Goal: Transaction & Acquisition: Purchase product/service

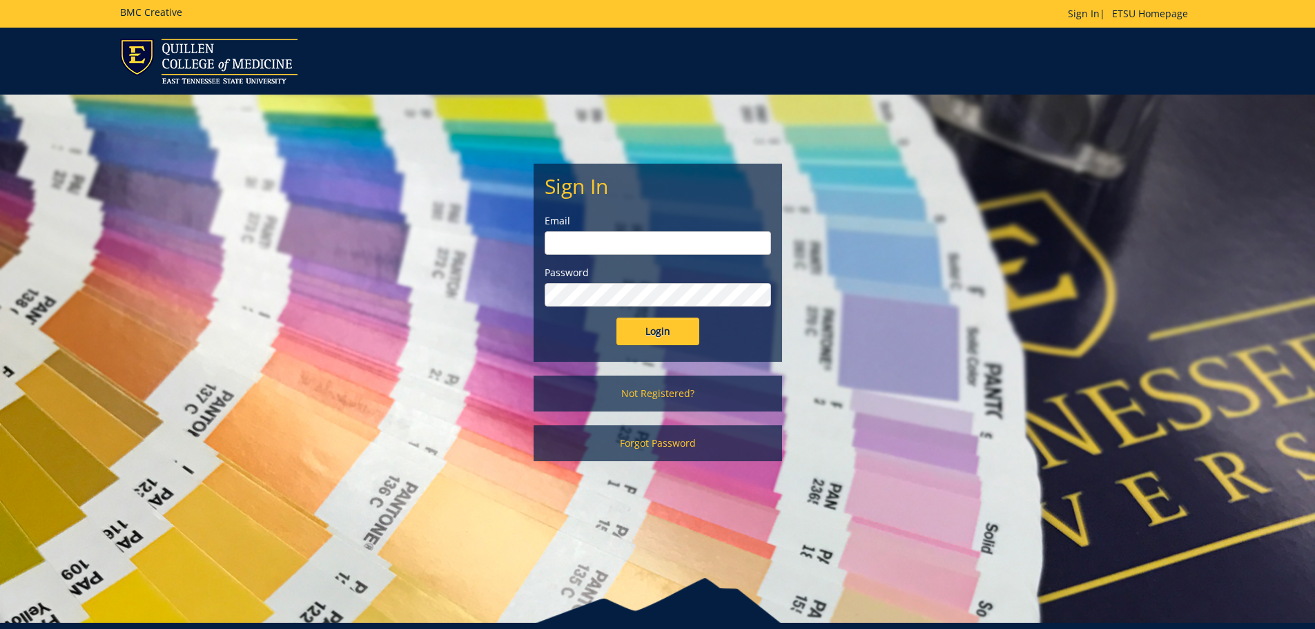
type input "[EMAIL_ADDRESS][DOMAIN_NAME]"
drag, startPoint x: 660, startPoint y: 333, endPoint x: 749, endPoint y: 330, distance: 88.4
click at [749, 330] on div "Login" at bounding box center [657, 331] width 226 height 28
click at [589, 394] on link "Not Registered?" at bounding box center [657, 393] width 248 height 36
click at [641, 335] on input "Login" at bounding box center [657, 331] width 83 height 28
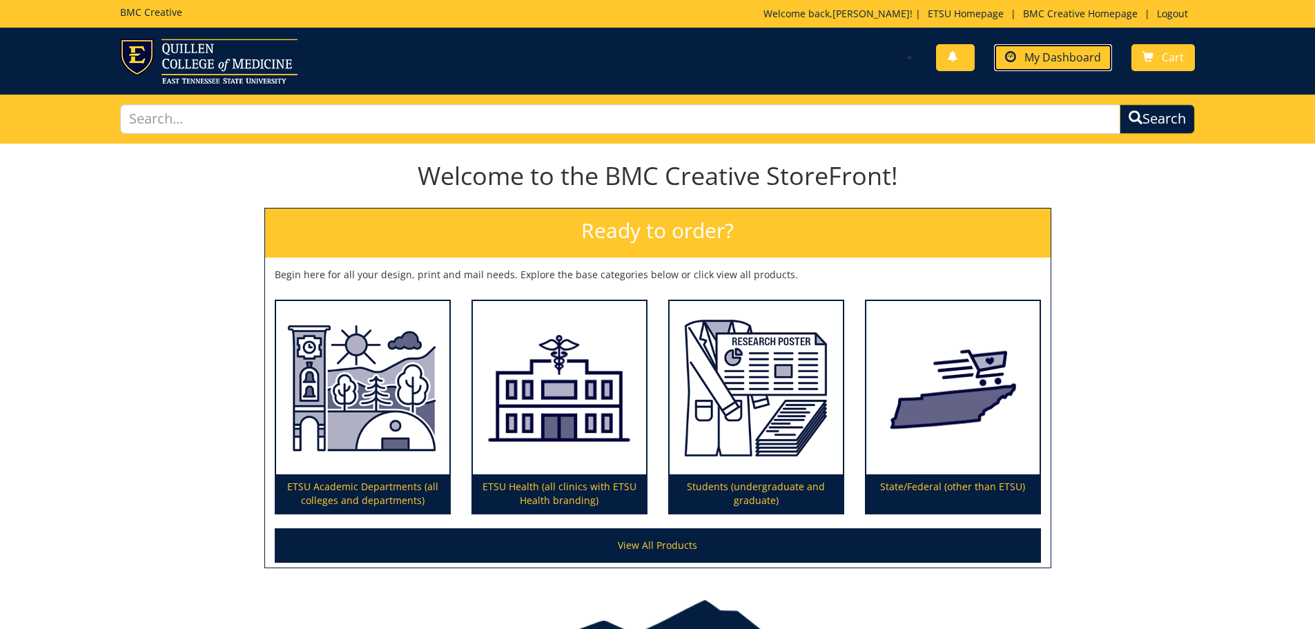
click at [1039, 56] on span "My Dashboard" at bounding box center [1062, 57] width 77 height 15
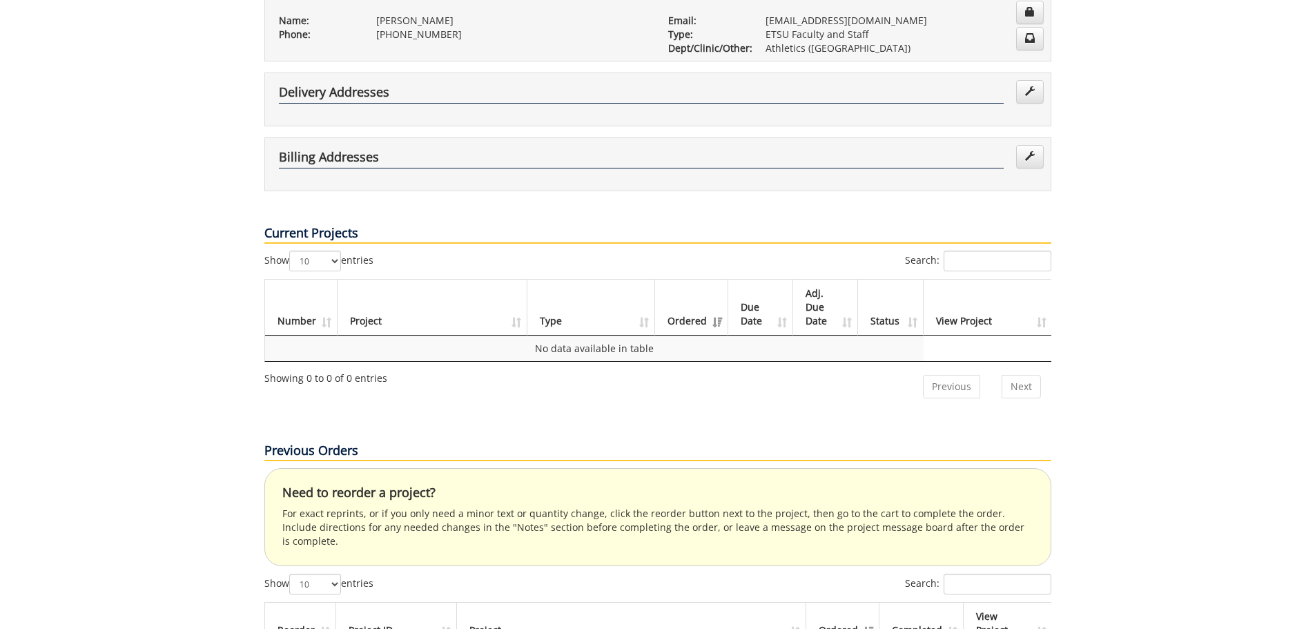
scroll to position [414, 0]
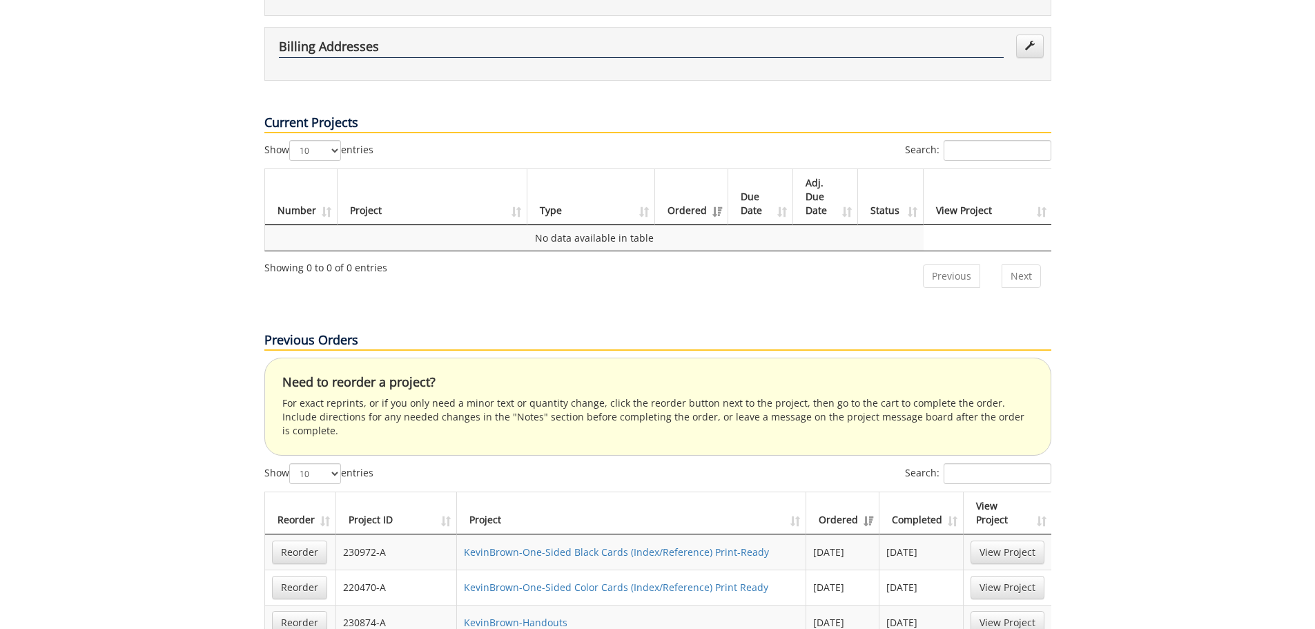
click at [874, 492] on th "Ordered" at bounding box center [842, 513] width 73 height 42
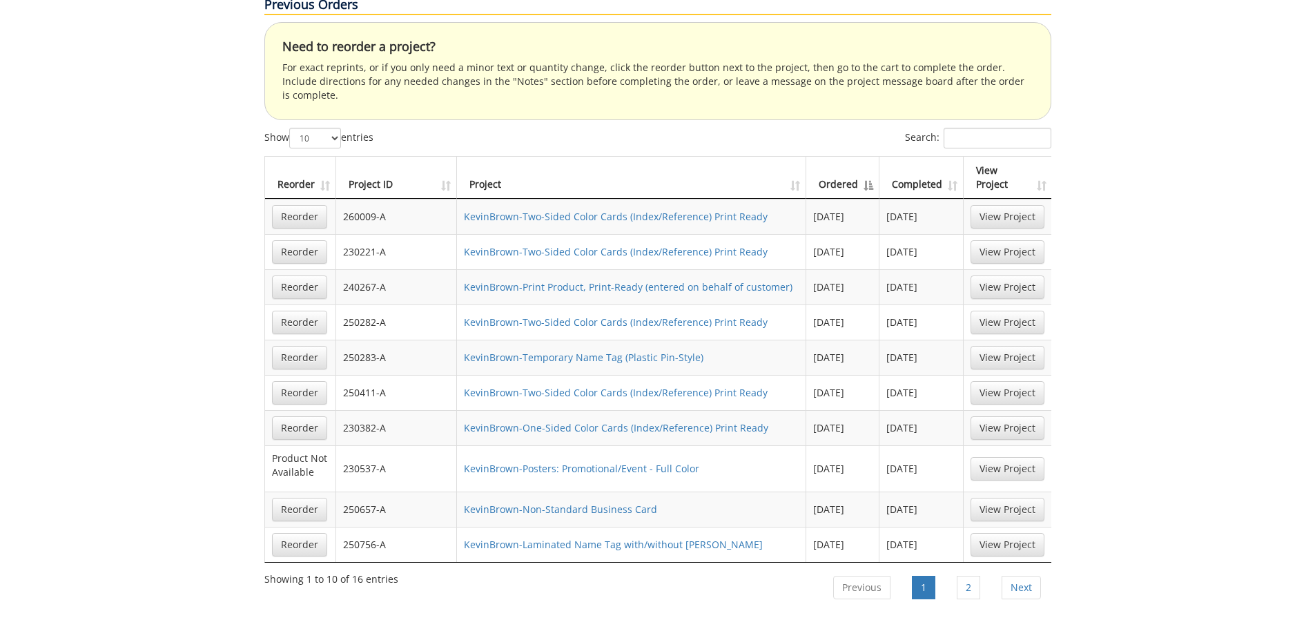
scroll to position [759, 0]
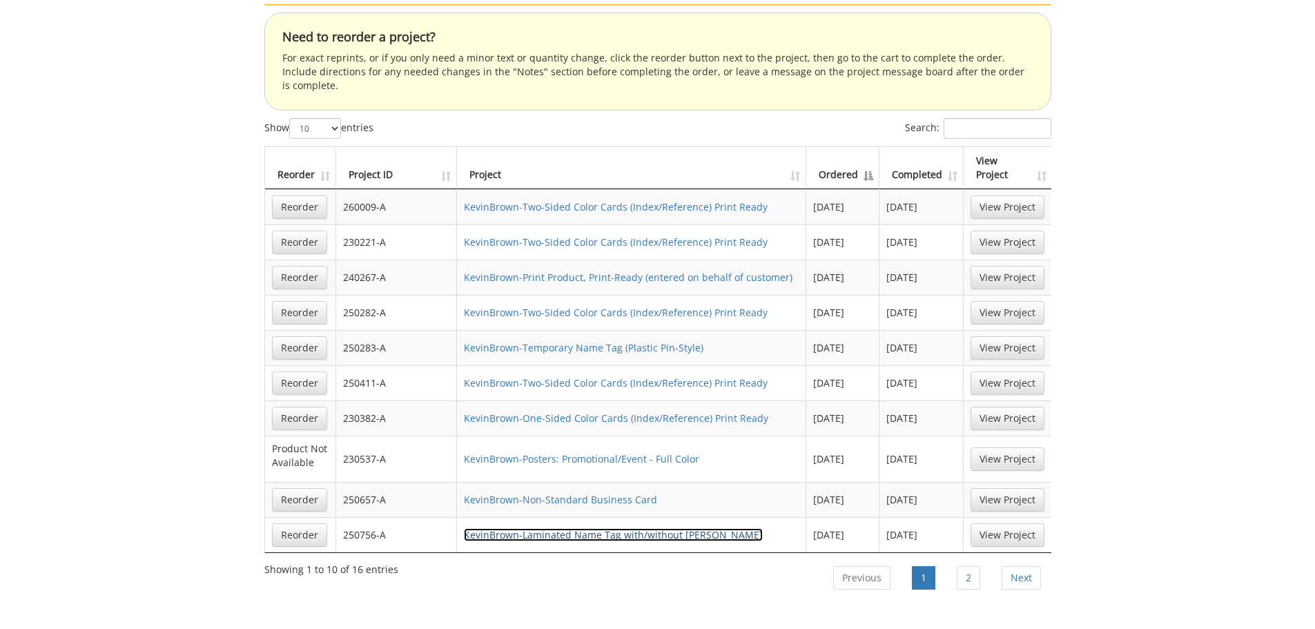
click at [587, 528] on link "KevinBrown-Laminated Name Tag with/without [PERSON_NAME]" at bounding box center [613, 534] width 299 height 13
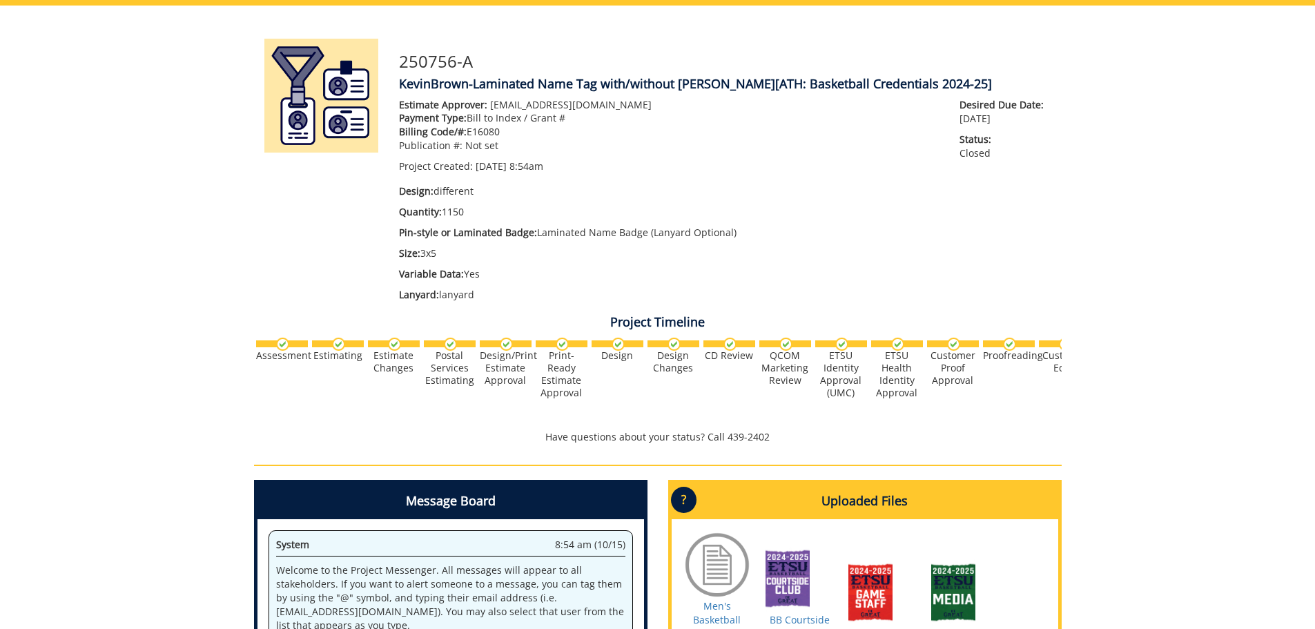
scroll to position [483, 0]
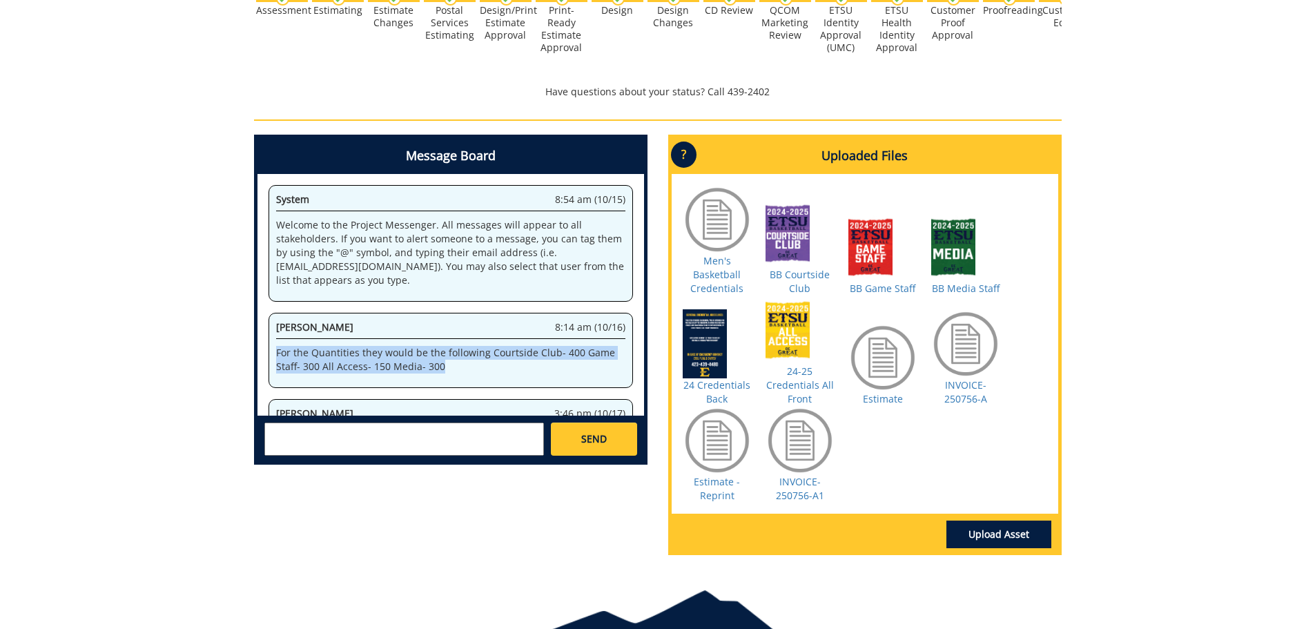
drag, startPoint x: 455, startPoint y: 369, endPoint x: 262, endPoint y: 342, distance: 194.4
click at [258, 344] on div "System 8:54 am (10/15) Welcome to the Project Messenger. All messages will appe…" at bounding box center [450, 295] width 386 height 242
copy p "For the Quantities they would be the following Courtside Club- 400 Game Staff- …"
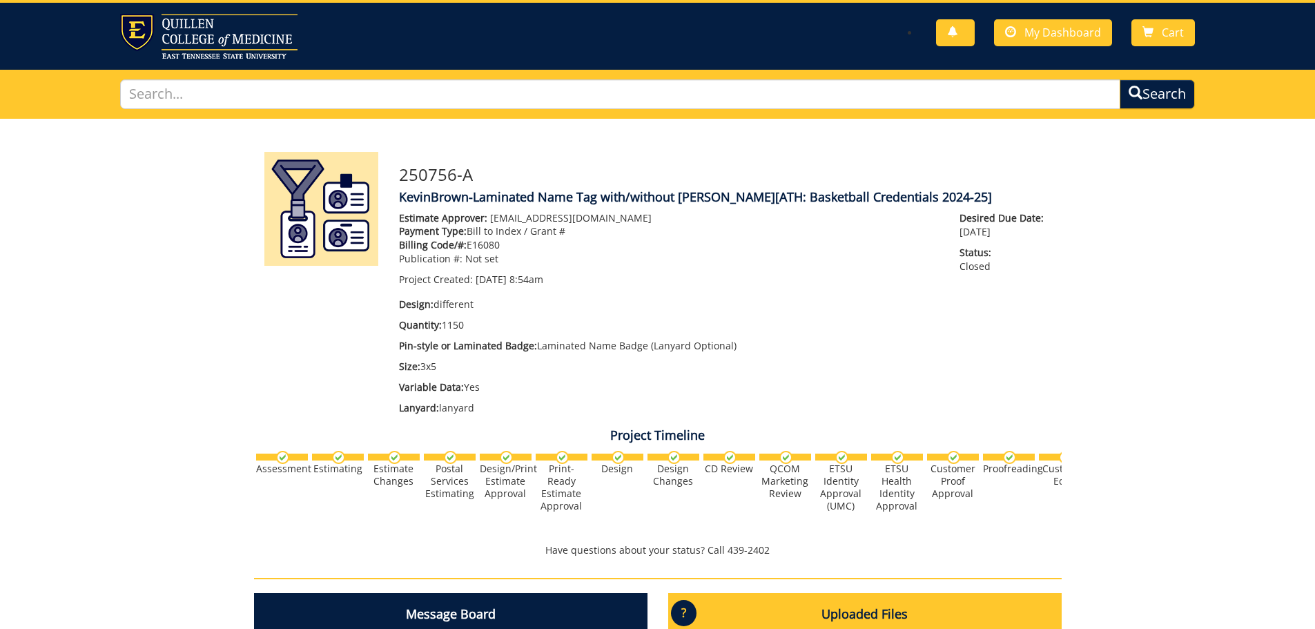
scroll to position [0, 0]
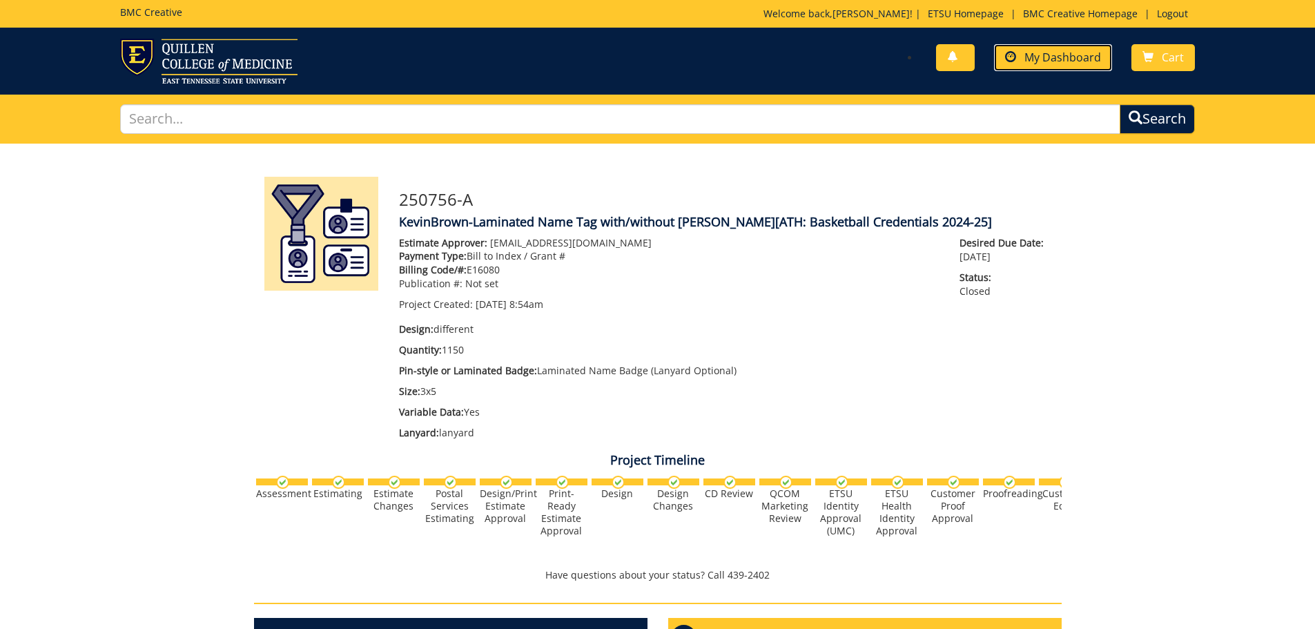
click at [1034, 55] on span "My Dashboard" at bounding box center [1062, 57] width 77 height 15
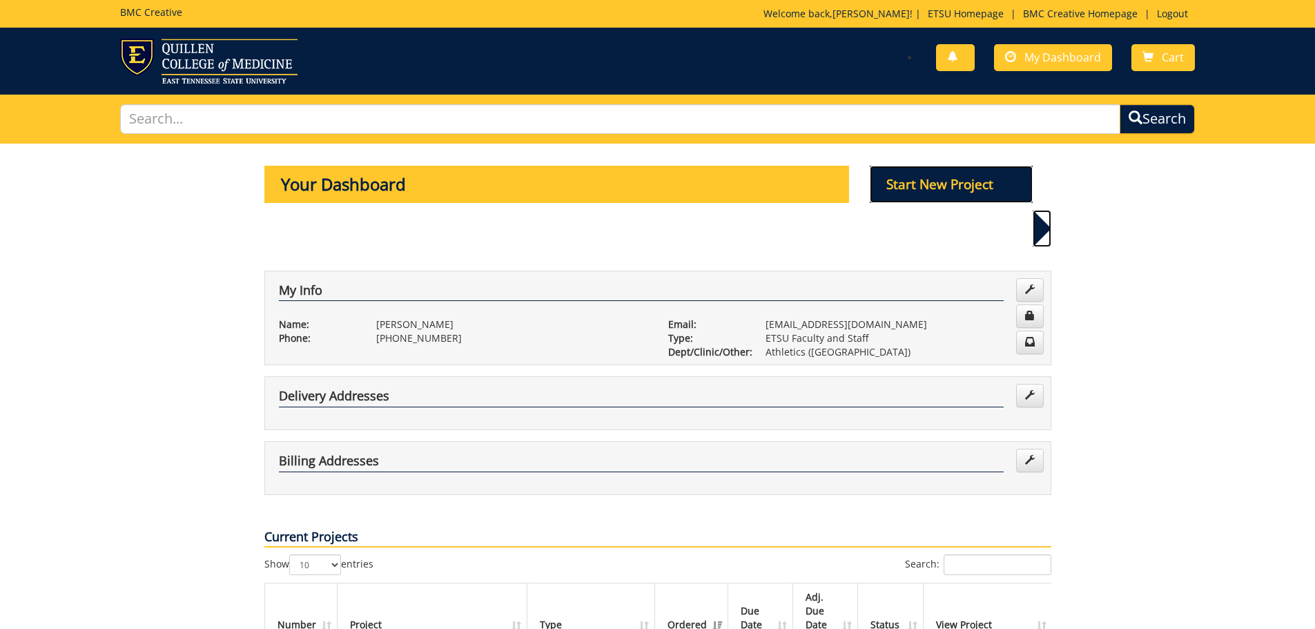
click at [963, 190] on p "Start New Project" at bounding box center [951, 184] width 163 height 37
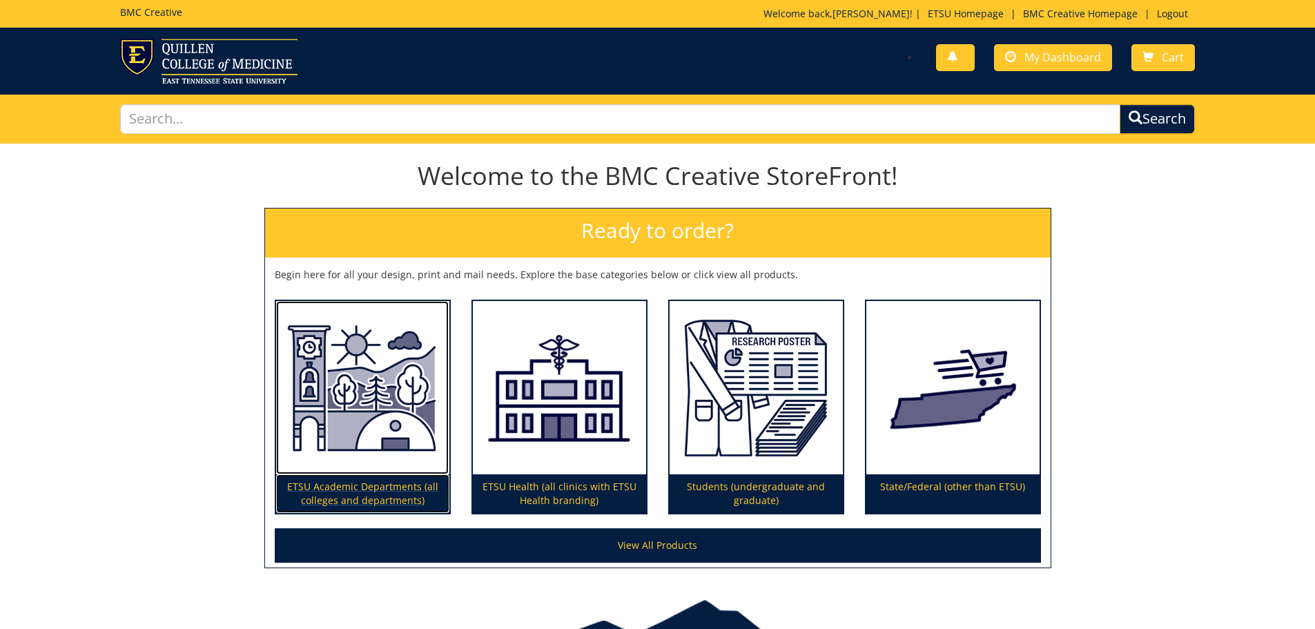
click at [411, 416] on img at bounding box center [362, 388] width 173 height 174
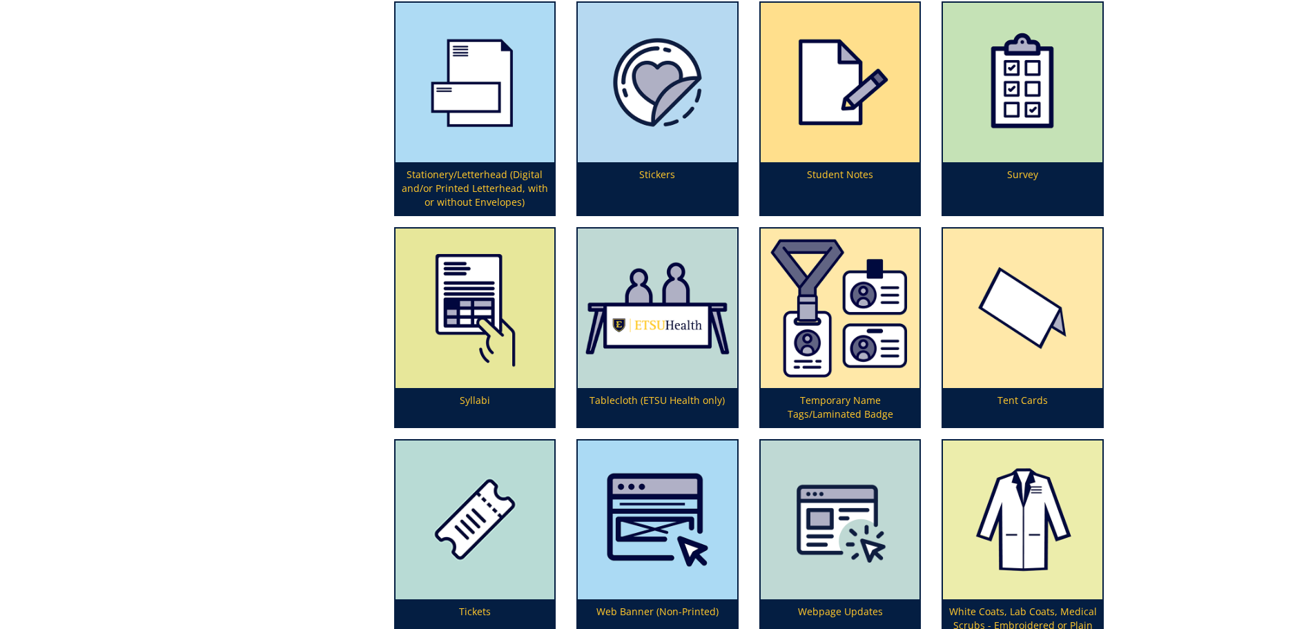
scroll to position [4552, 0]
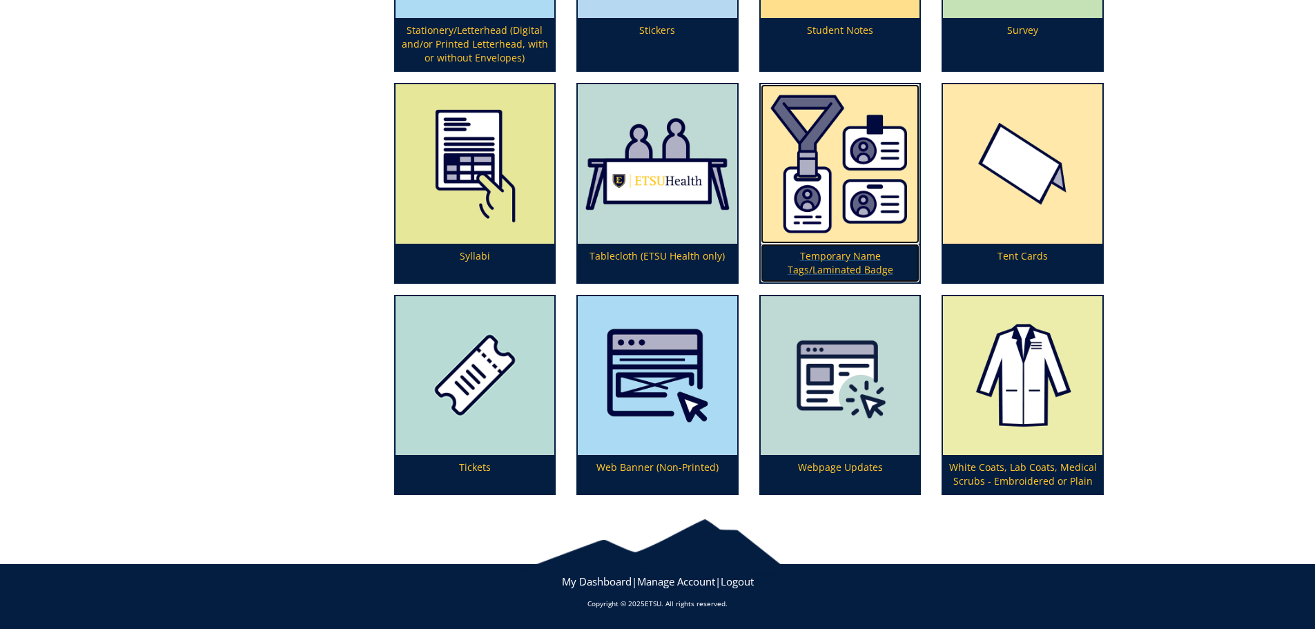
click at [817, 188] on img at bounding box center [839, 163] width 159 height 159
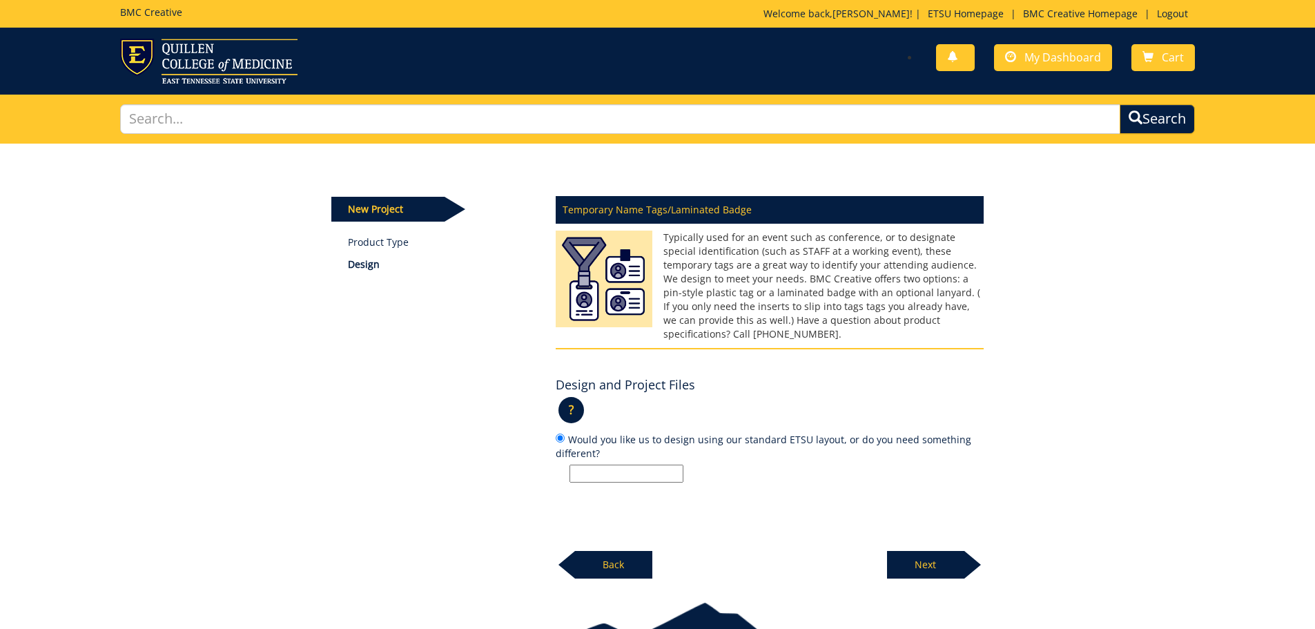
click at [629, 464] on input "Would you like us to design using our standard ETSU layout, or do you need some…" at bounding box center [626, 473] width 114 height 18
click at [628, 464] on input "Would you like us to design using our standard ETSU layout, or do you need some…" at bounding box center [626, 473] width 114 height 18
type input "3x5"
click at [1061, 57] on span "My Dashboard" at bounding box center [1062, 57] width 77 height 15
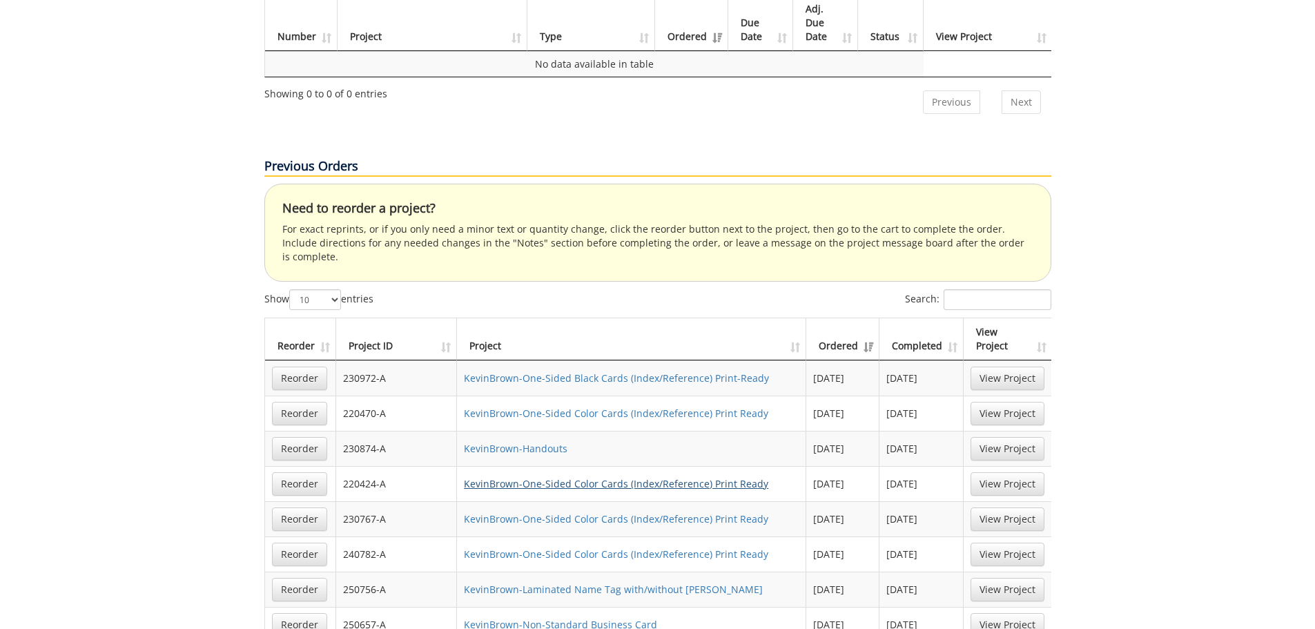
scroll to position [621, 0]
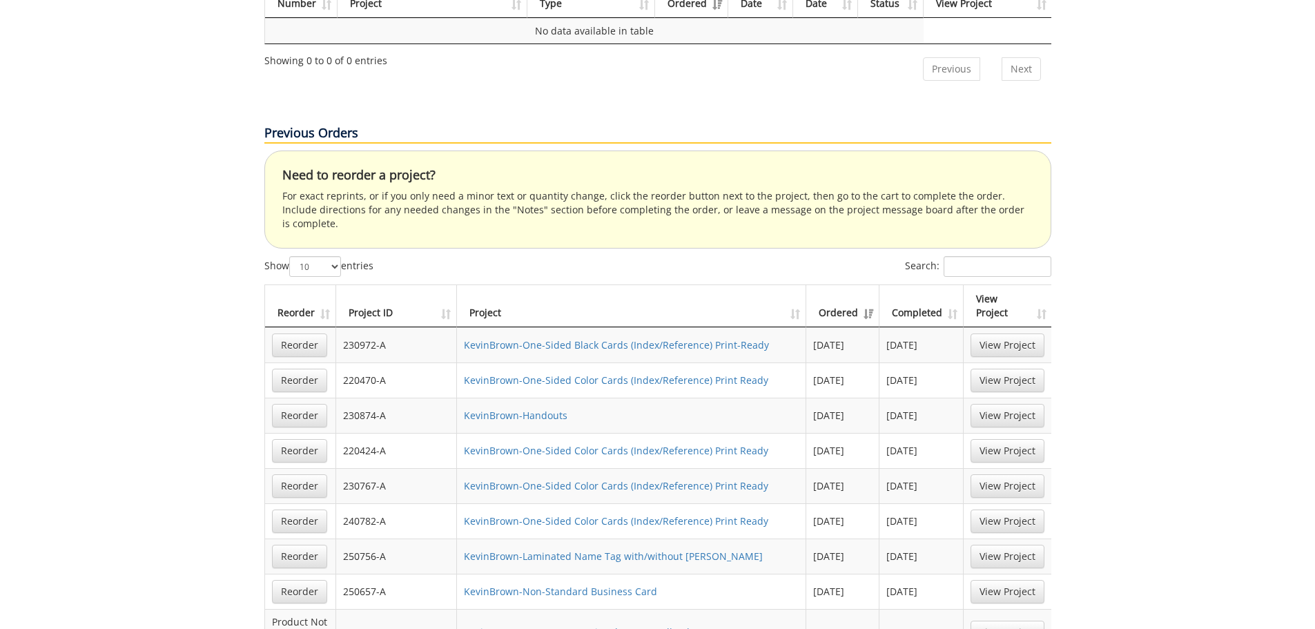
click at [853, 285] on th "Ordered" at bounding box center [842, 306] width 73 height 42
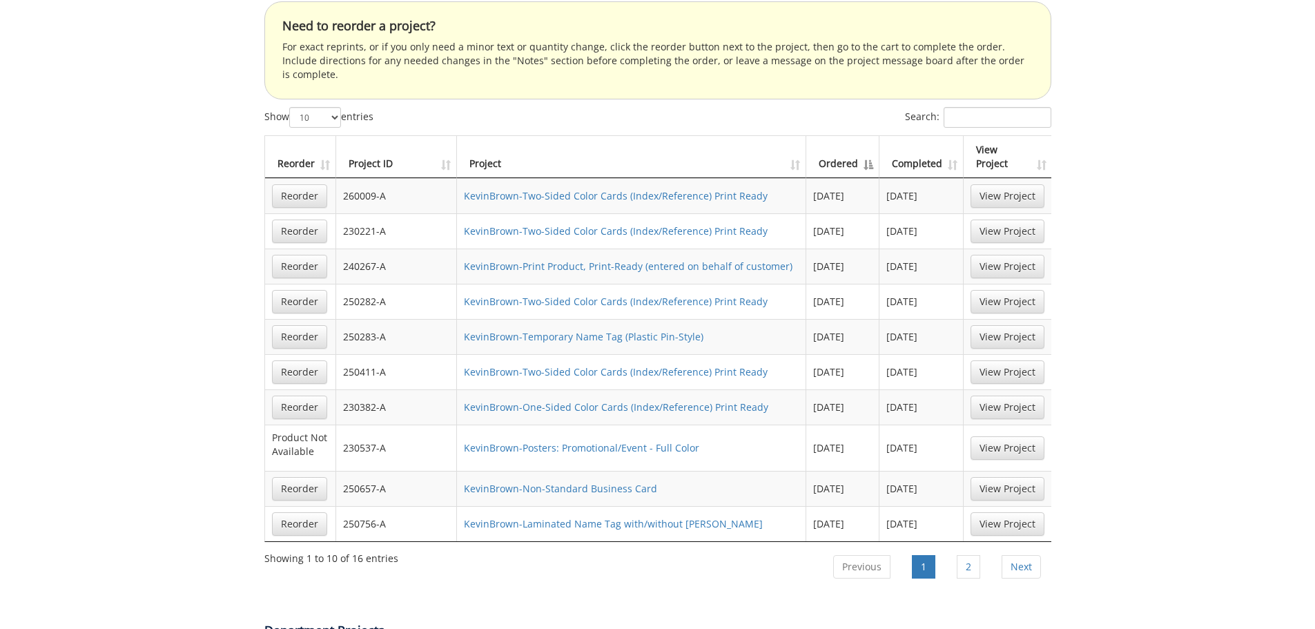
scroll to position [1104, 0]
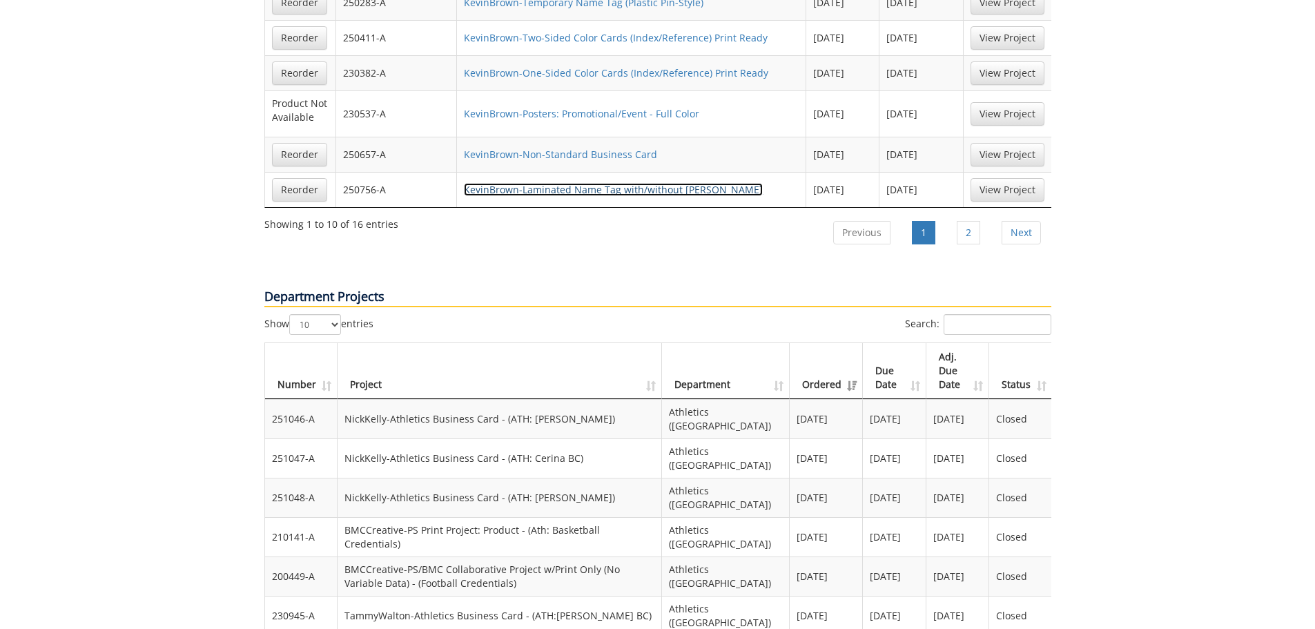
click at [643, 183] on link "KevinBrown-Laminated Name Tag with/without Lanyard" at bounding box center [613, 189] width 299 height 13
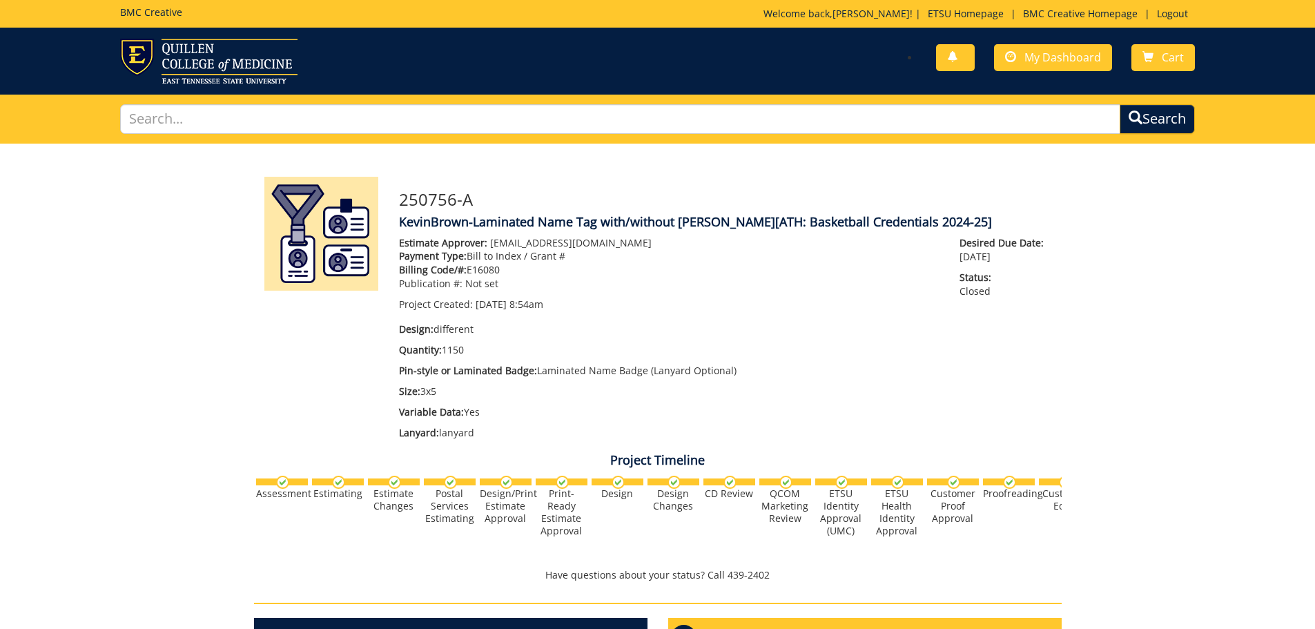
scroll to position [315, 0]
click at [1068, 53] on span "My Dashboard" at bounding box center [1062, 57] width 77 height 15
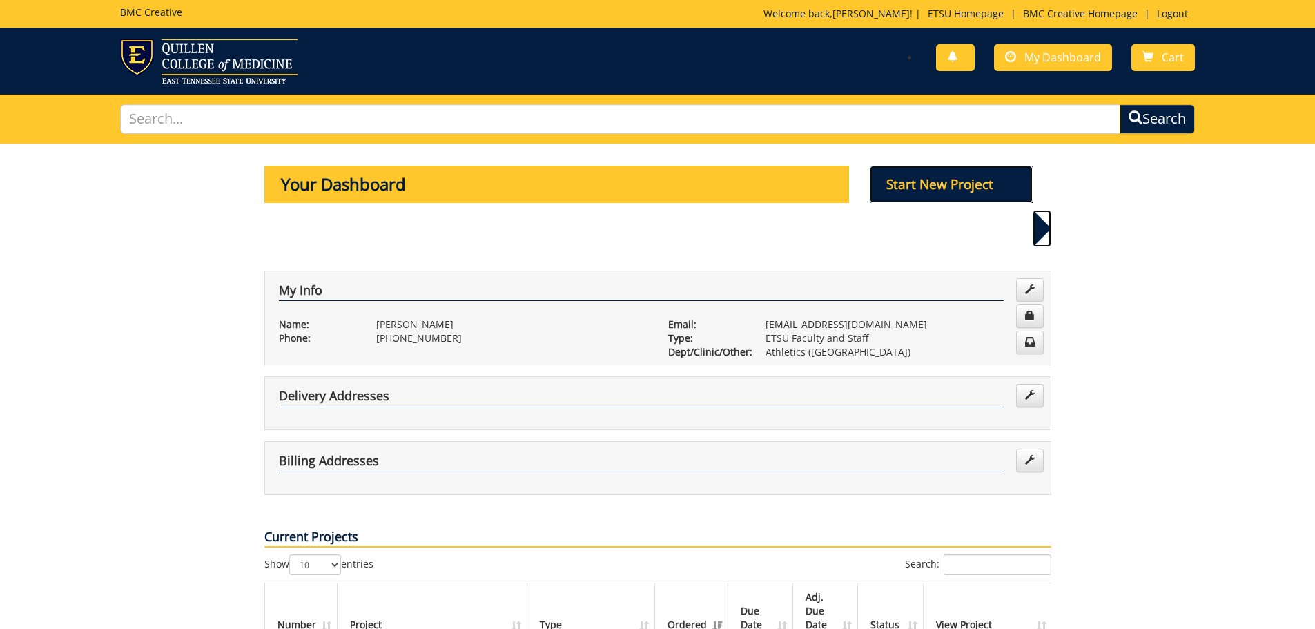
click at [929, 179] on p "Start New Project" at bounding box center [951, 184] width 163 height 37
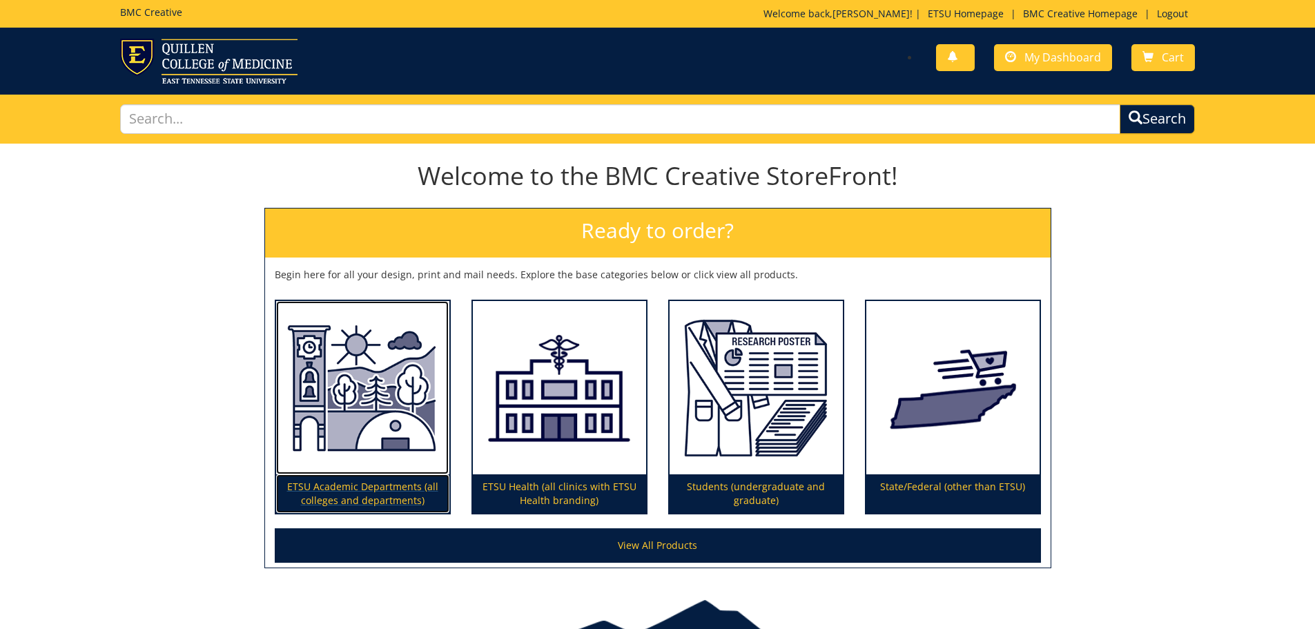
click at [400, 386] on img at bounding box center [362, 388] width 173 height 174
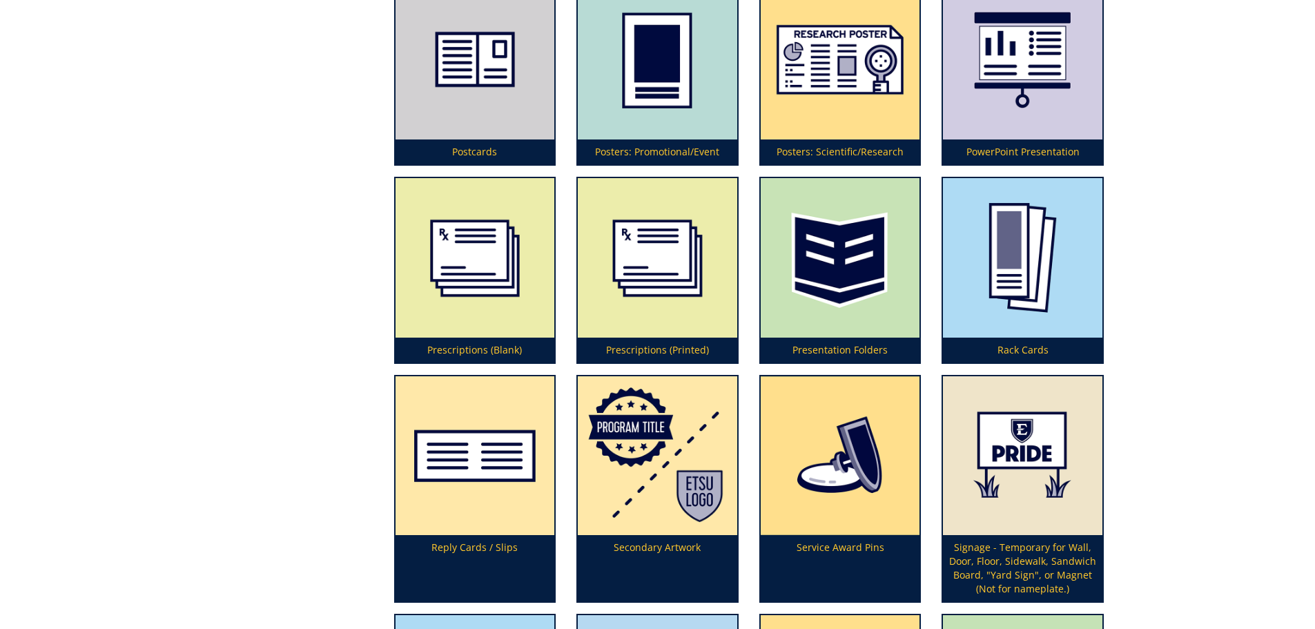
scroll to position [4552, 0]
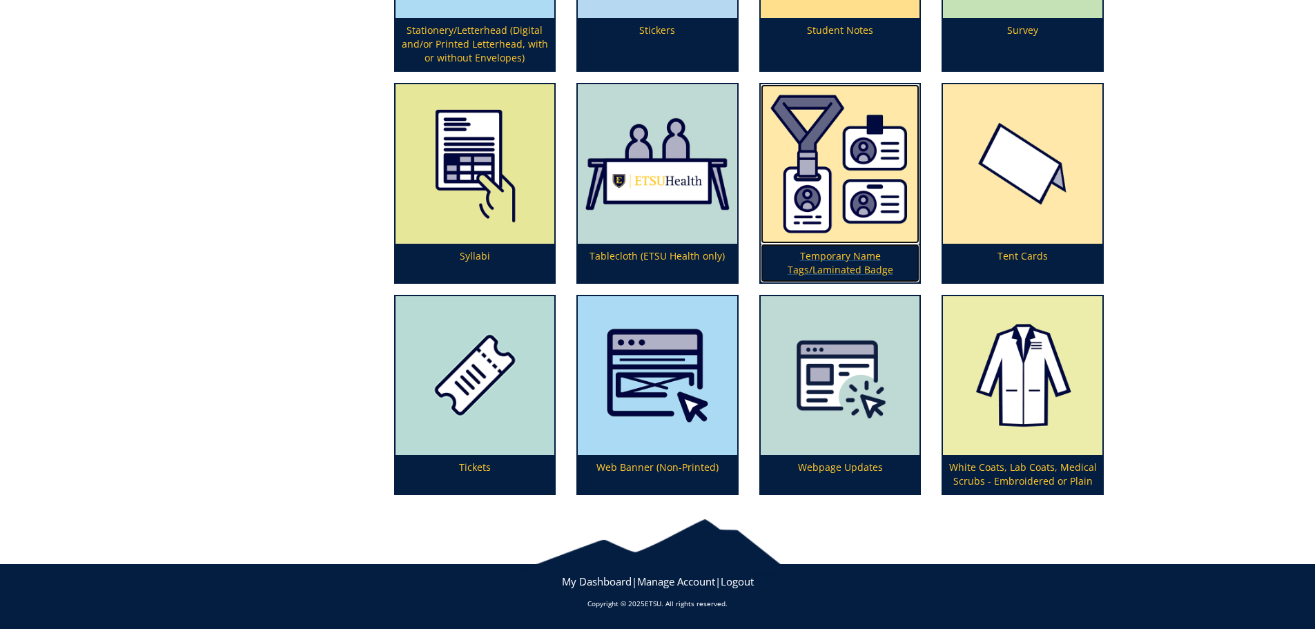
click at [836, 222] on img at bounding box center [839, 163] width 159 height 159
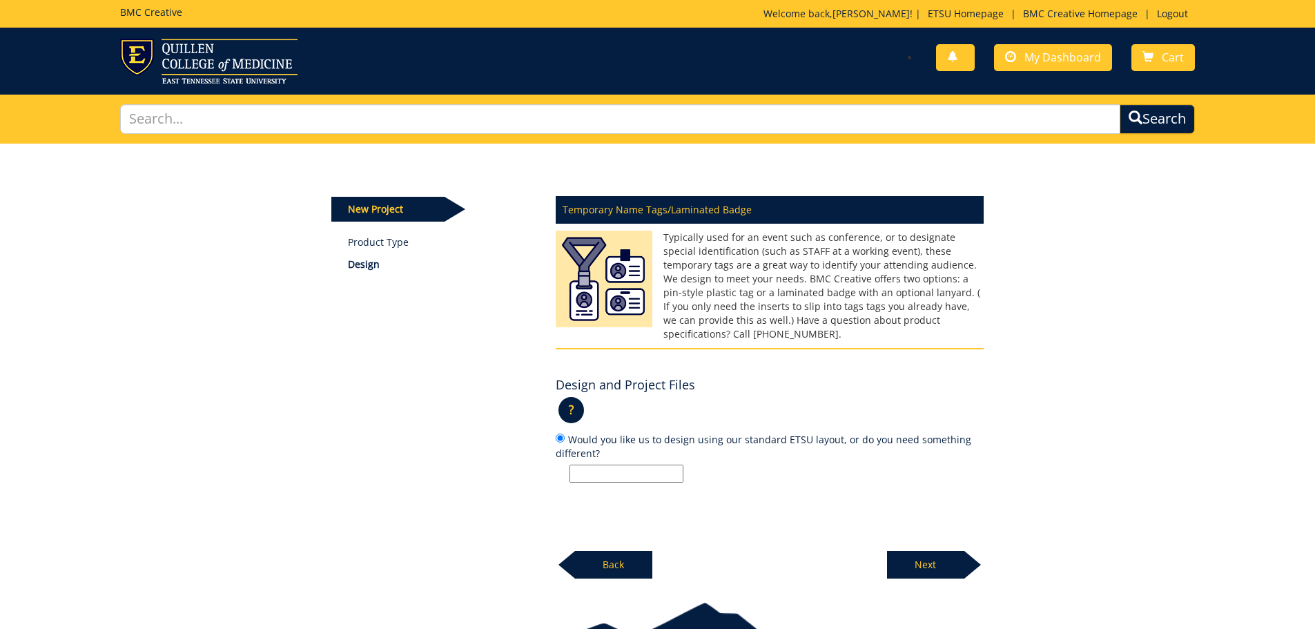
click at [622, 464] on input "Would you like us to design using our standard ETSU layout, or do you need some…" at bounding box center [626, 473] width 114 height 18
type input "3x5"
click at [950, 551] on p "Next" at bounding box center [925, 565] width 77 height 28
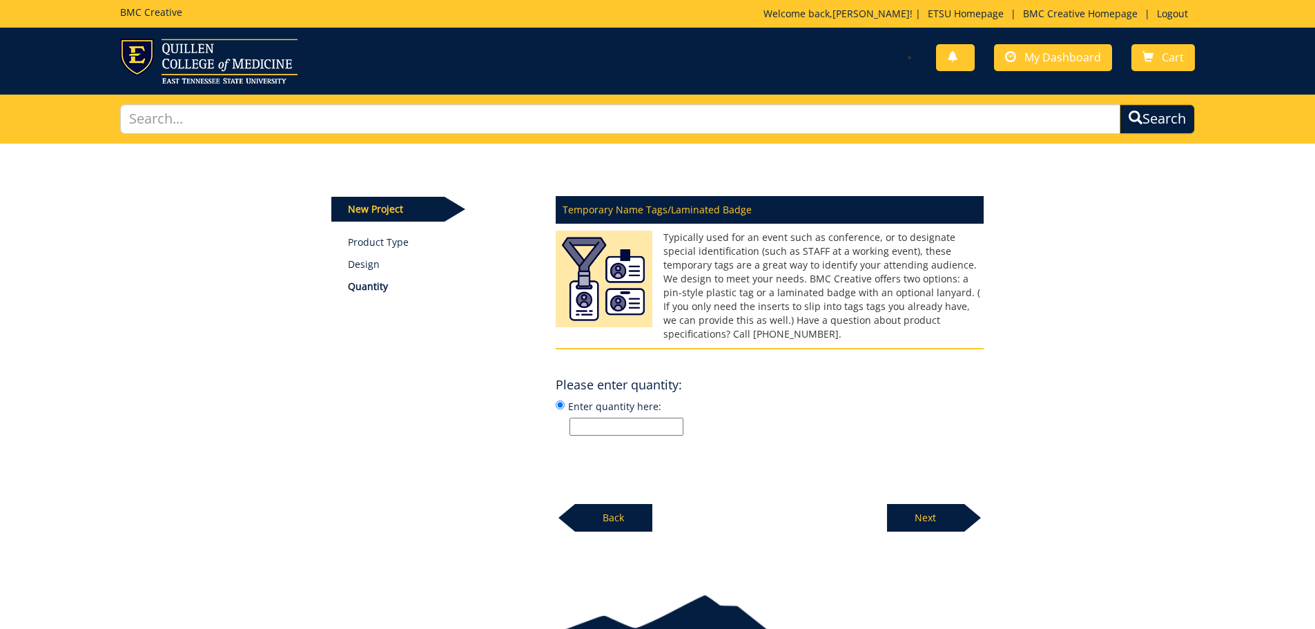
click at [631, 418] on input "Enter quantity here:" at bounding box center [626, 427] width 114 height 18
type input "different"
click at [933, 513] on p "Next" at bounding box center [925, 518] width 77 height 28
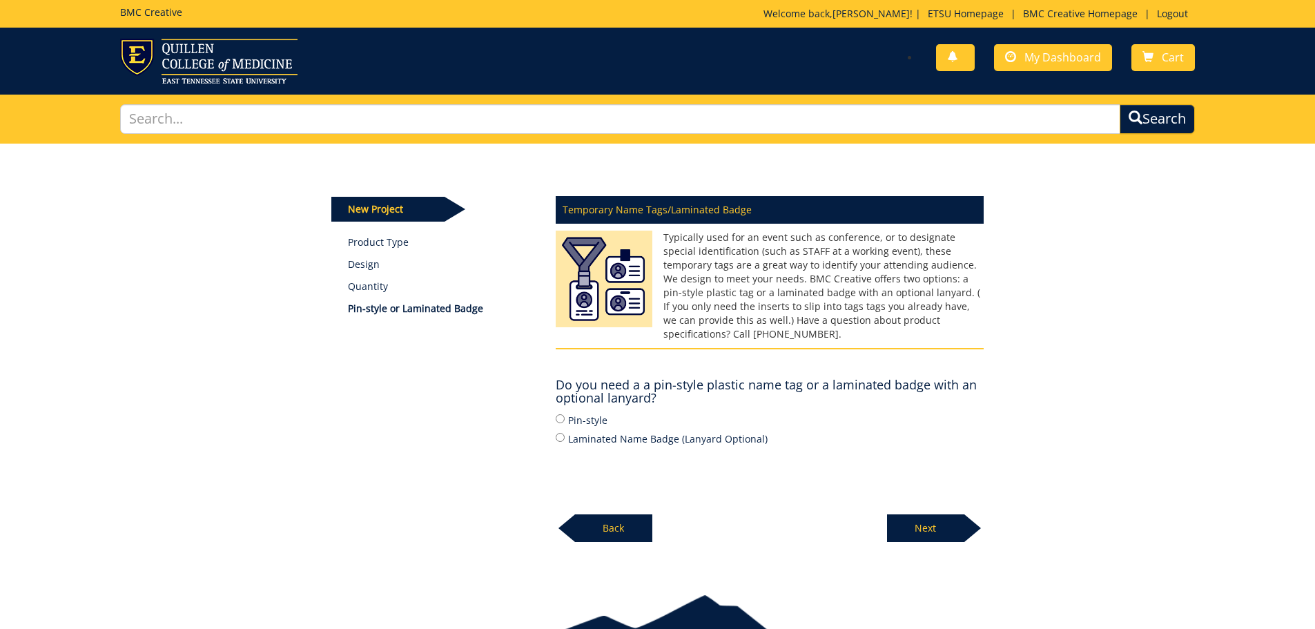
click at [564, 431] on label "Laminated Name Badge (Lanyard Optional)" at bounding box center [770, 438] width 428 height 15
click at [564, 433] on input "Laminated Name Badge (Lanyard Optional)" at bounding box center [560, 437] width 9 height 9
radio input "true"
click at [911, 522] on p "Next" at bounding box center [925, 528] width 77 height 28
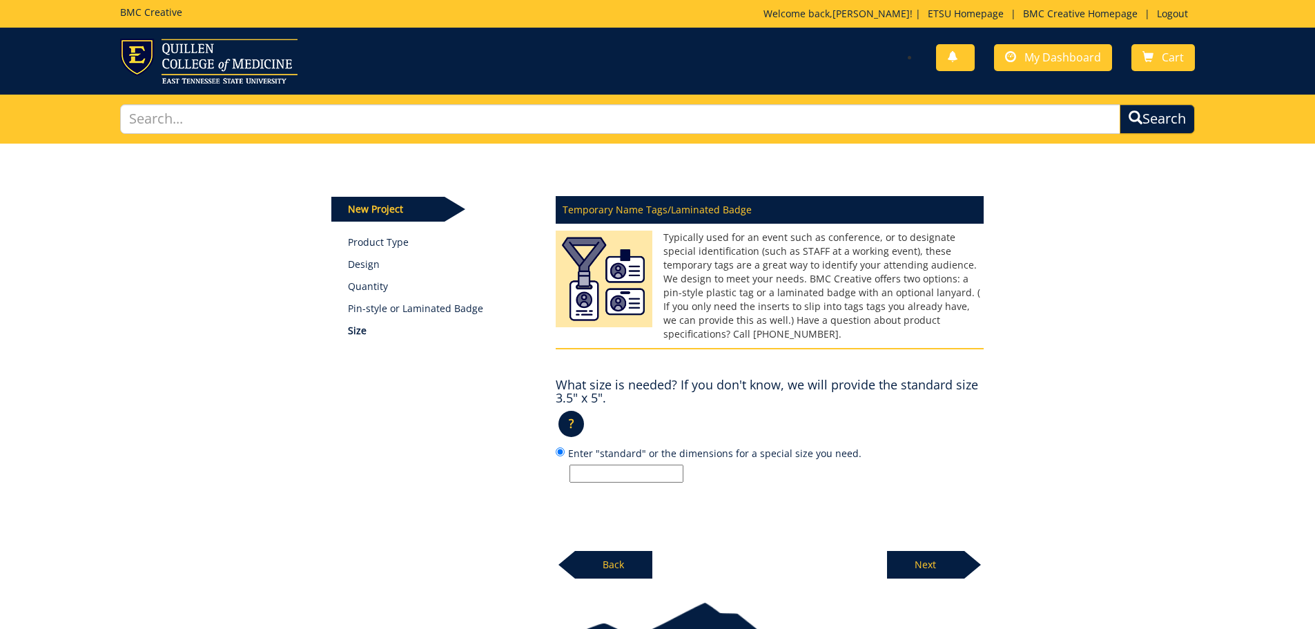
click at [607, 464] on input "Enter "standard" or the dimensions for a special size you need." at bounding box center [626, 473] width 114 height 18
click at [567, 475] on div "Temporary Name Tags/Laminated Badge Typically used for an event such as confere…" at bounding box center [769, 383] width 449 height 391
click at [620, 464] on input "Enter "standard" or the dimensions for a special size you need." at bounding box center [626, 473] width 114 height 18
type input "3x5"
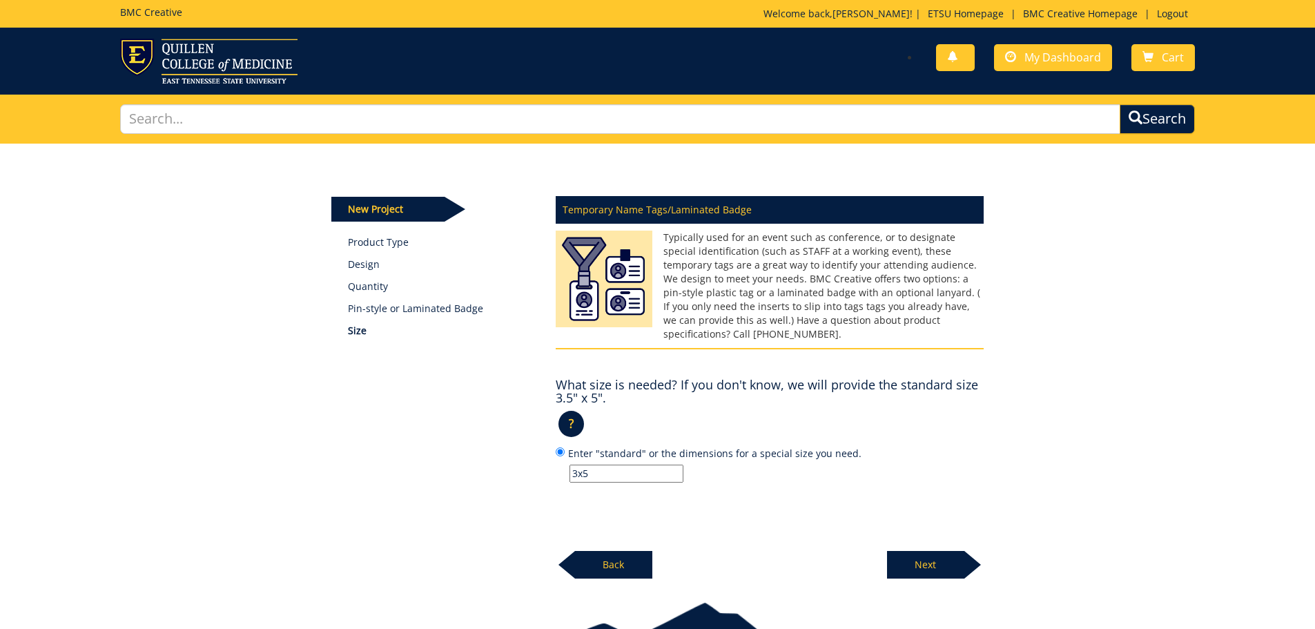
click at [923, 540] on div "Next" at bounding box center [935, 559] width 97 height 38
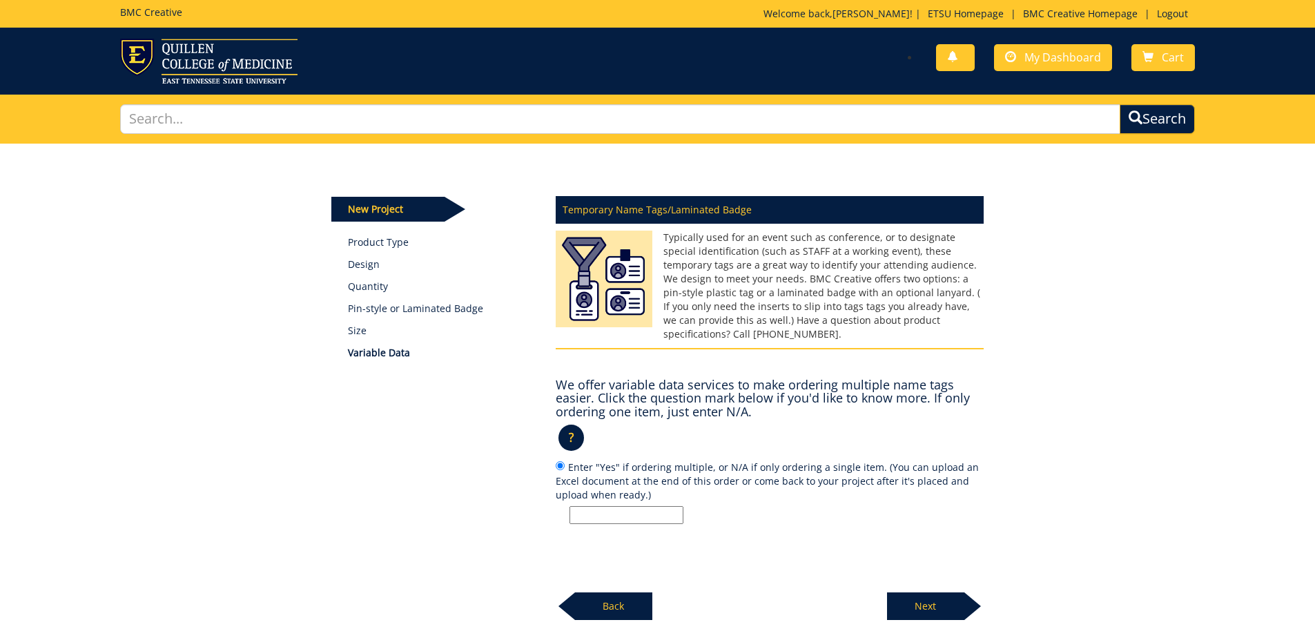
click at [611, 506] on input "Enter "Yes" if ordering multiple, or N/A if only ordering a single item. (You c…" at bounding box center [626, 515] width 114 height 18
click at [607, 506] on input "Enter "Yes" if ordering multiple, or N/A if only ordering a single item. (You c…" at bounding box center [626, 515] width 114 height 18
click at [541, 497] on div "New Project Product Type Design Quantity Pin-style or Laminated Badge Size Vari…" at bounding box center [657, 382] width 673 height 476
click at [640, 510] on div "Temporary Name Tags/Laminated Badge Typically used for an event such as confere…" at bounding box center [769, 404] width 449 height 432
click at [644, 506] on input "Enter "Yes" if ordering multiple, or N/A if only ordering a single item. (You c…" at bounding box center [626, 515] width 114 height 18
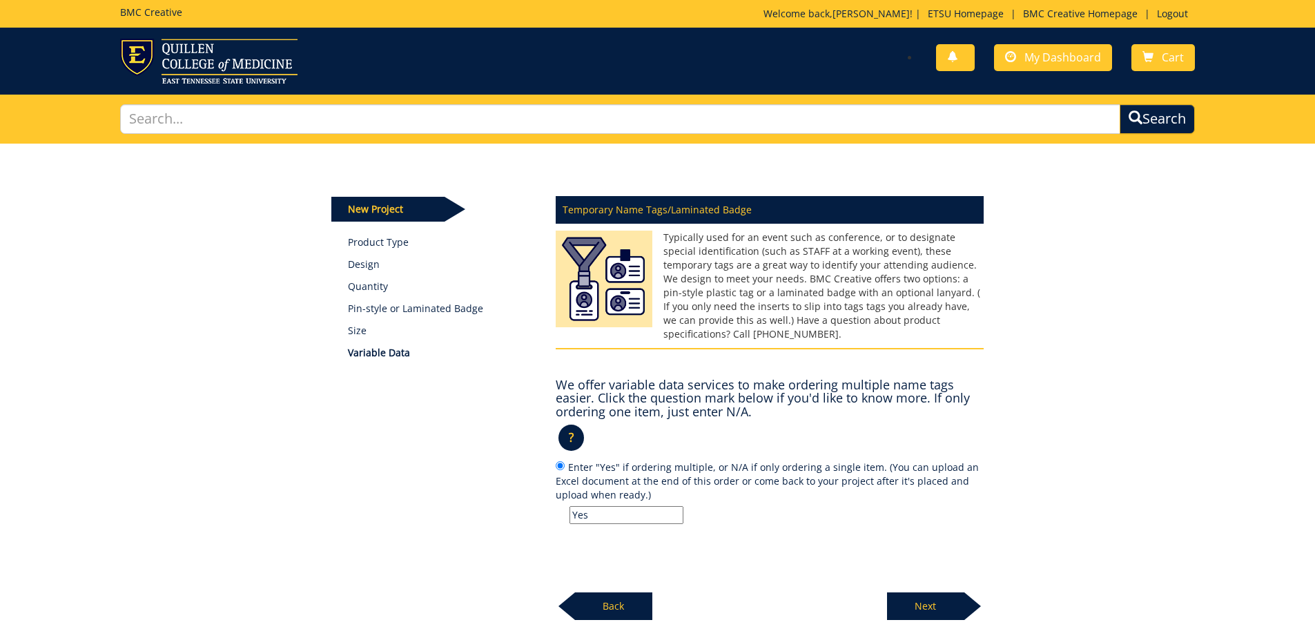
type input "Yes"
click at [930, 592] on p "Next" at bounding box center [925, 606] width 77 height 28
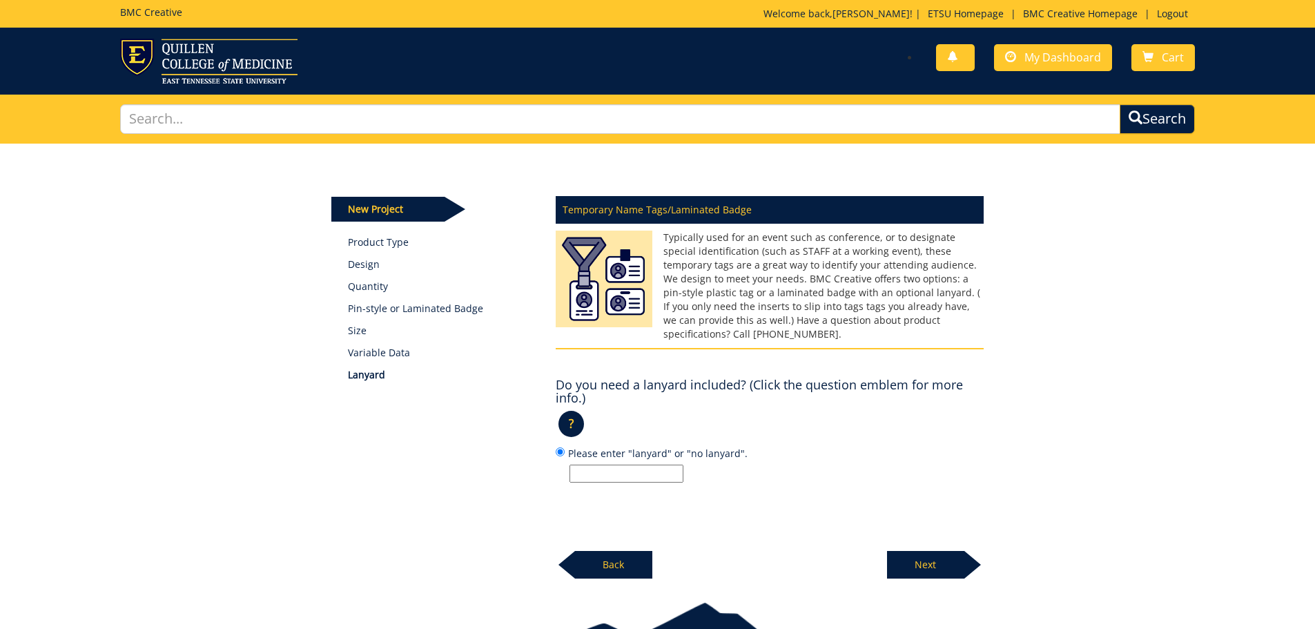
click at [643, 464] on input "Please enter "lanyard" or "no lanyard"." at bounding box center [626, 473] width 114 height 18
click at [642, 464] on input "Please enter "lanyard" or "no lanyard"." at bounding box center [626, 473] width 114 height 18
click at [867, 504] on div "Temporary Name Tags/Laminated Badge Typically used for an event such as confere…" at bounding box center [769, 383] width 449 height 391
click at [666, 467] on input "Please enter "lanyard" or "no lanyard"." at bounding box center [626, 473] width 114 height 18
drag, startPoint x: 632, startPoint y: 464, endPoint x: 361, endPoint y: 391, distance: 280.9
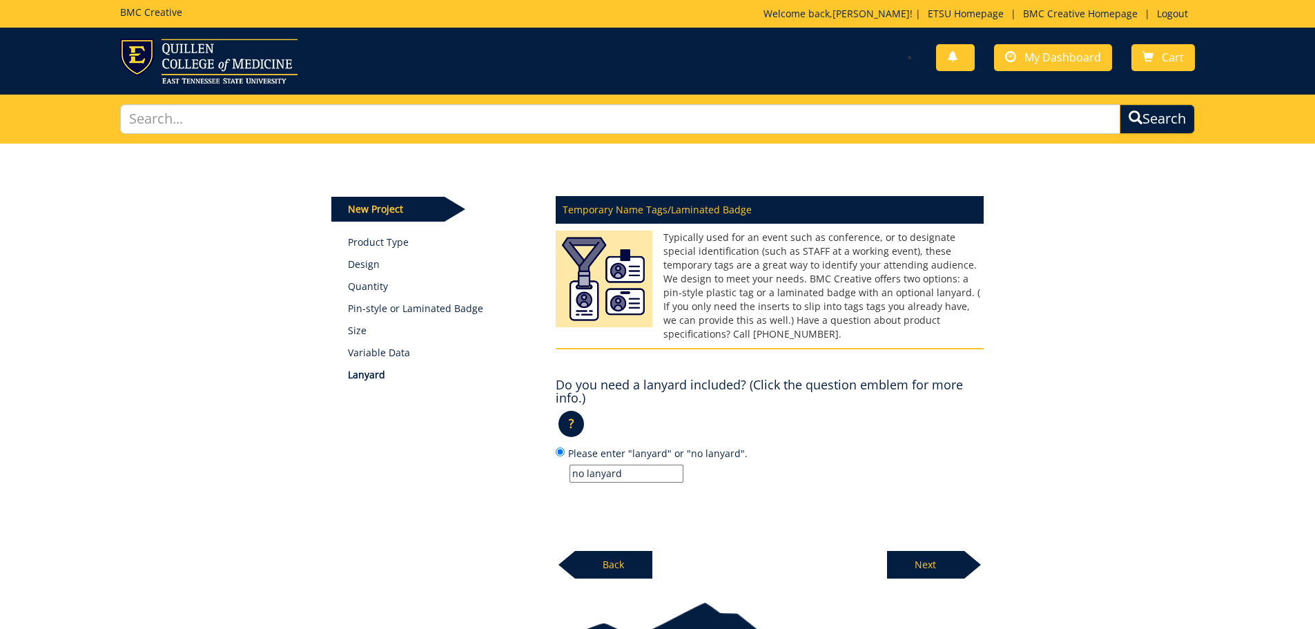
click at [357, 402] on div "New Project Product Type Design Quantity Pin-style or Laminated Badge Size Vari…" at bounding box center [657, 361] width 673 height 435
type input "lanyard"
click at [942, 555] on p "Next" at bounding box center [925, 565] width 77 height 28
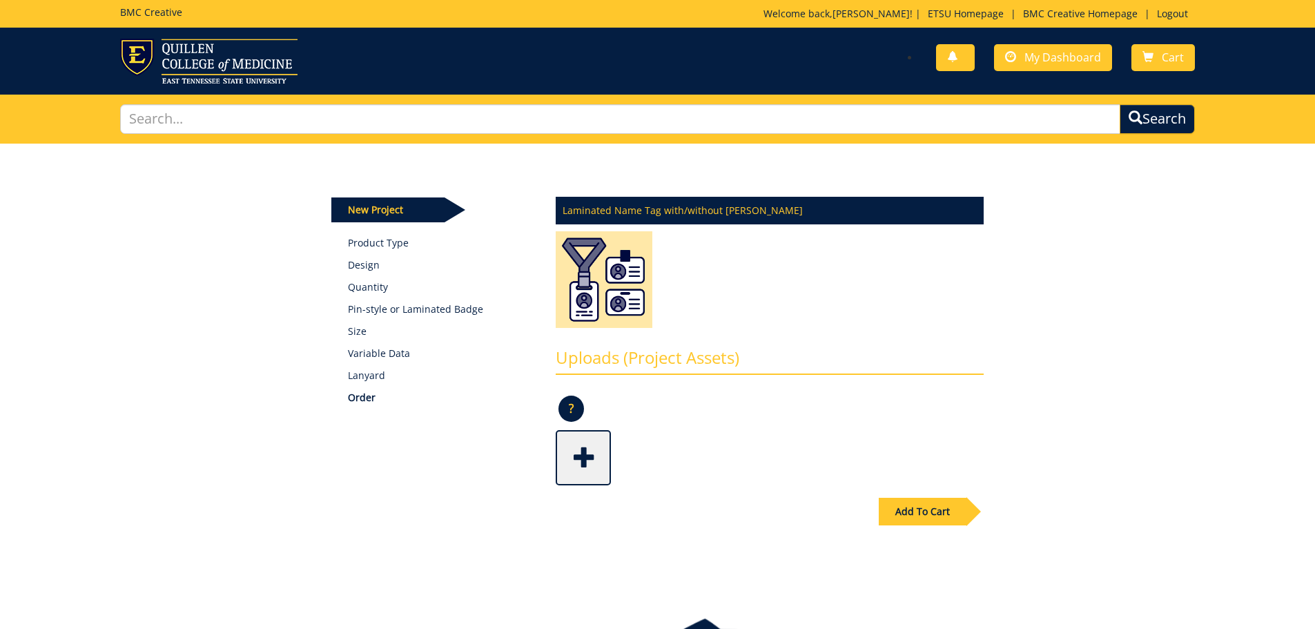
click at [588, 446] on span at bounding box center [584, 456] width 55 height 48
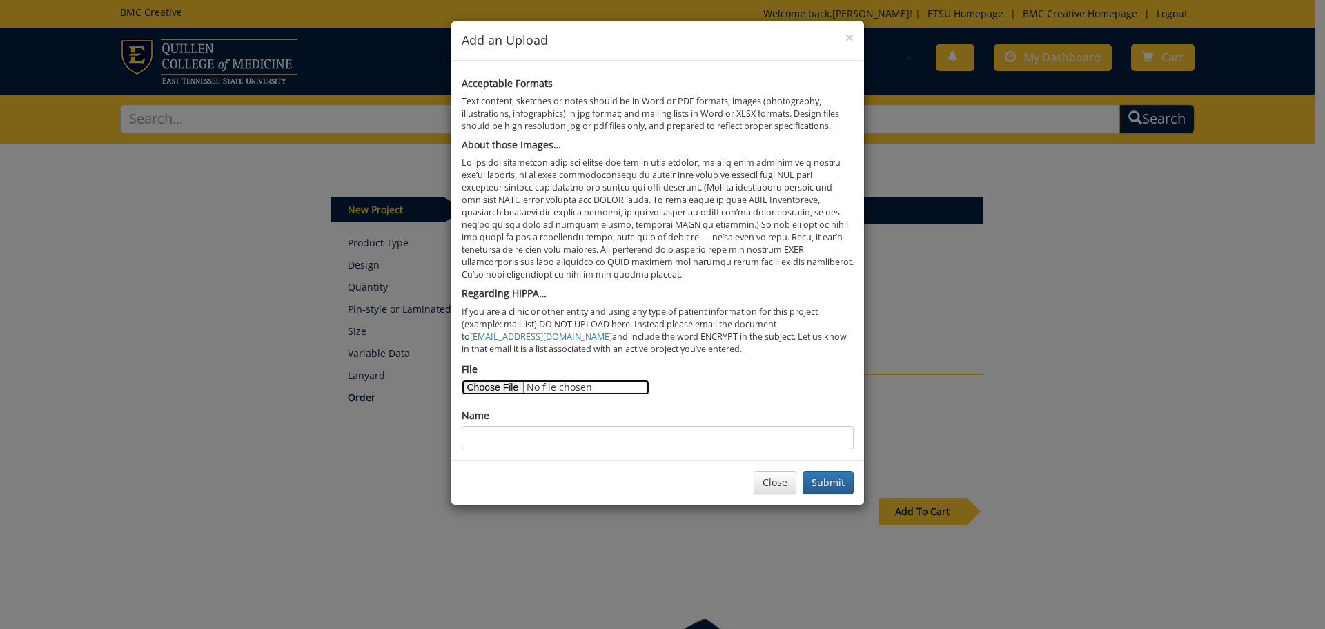
click at [504, 386] on input "File" at bounding box center [556, 387] width 188 height 15
type input "C:\fakepath\2025 - BKB_AA_v2.jpg"
click at [596, 431] on input "Name" at bounding box center [658, 437] width 392 height 23
click at [503, 435] on input "AA-" at bounding box center [658, 437] width 392 height 23
type input "AA- 150"
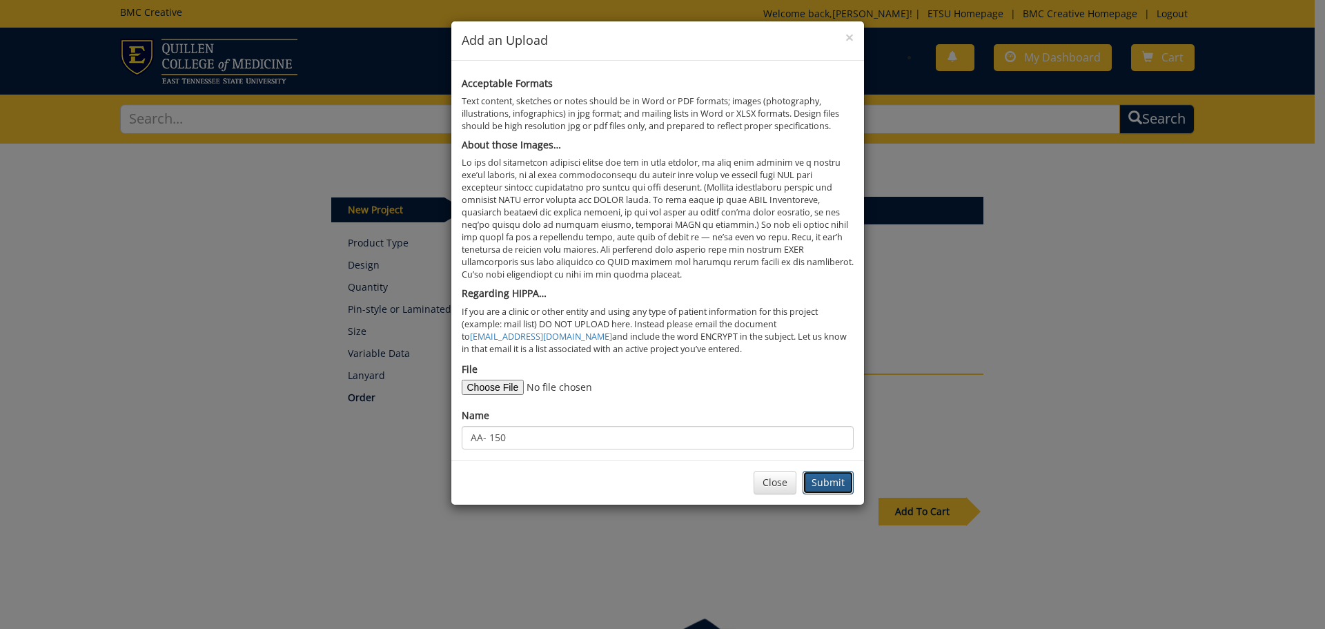
click at [826, 483] on button "Submit" at bounding box center [828, 482] width 51 height 23
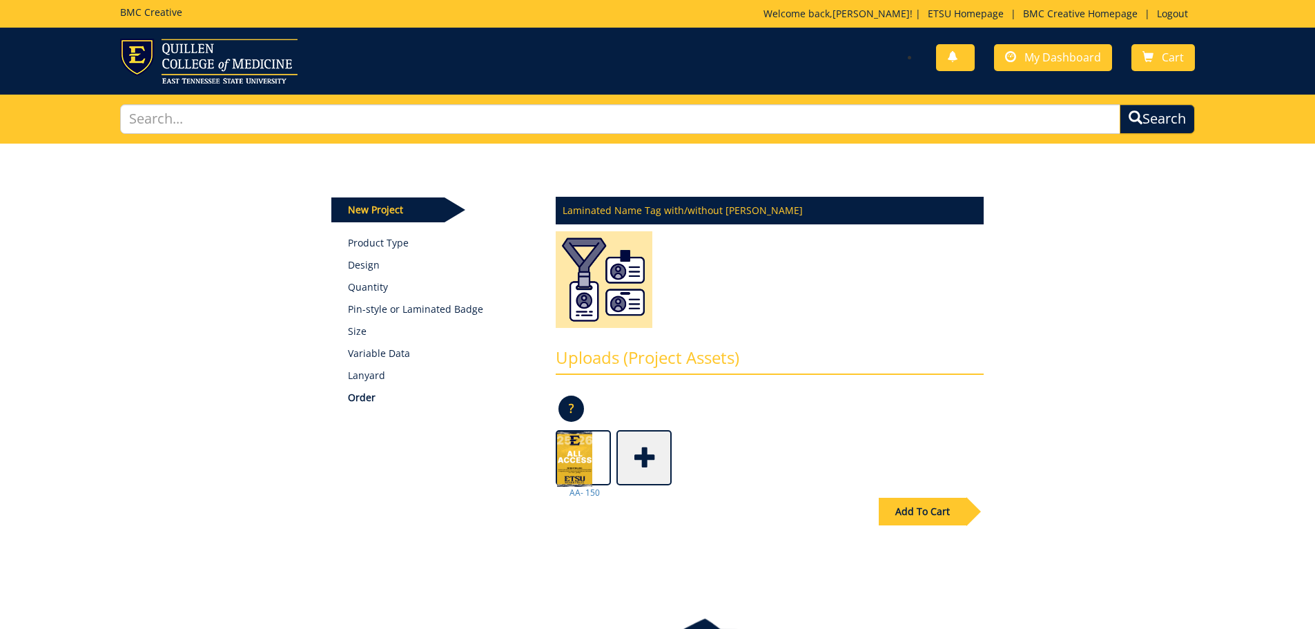
click at [656, 461] on span at bounding box center [645, 456] width 55 height 48
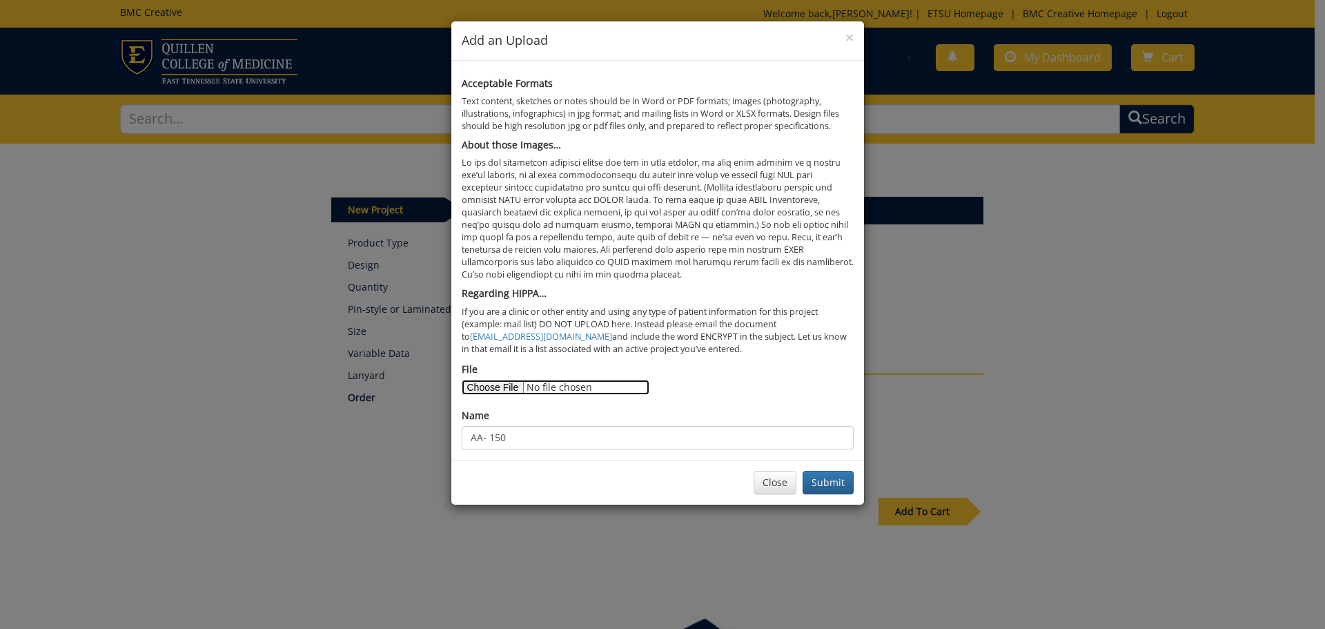
click at [495, 386] on input "File" at bounding box center [556, 387] width 188 height 15
type input "C:\fakepath\2025 - BKB_CC.jpg"
drag, startPoint x: 552, startPoint y: 440, endPoint x: 416, endPoint y: 425, distance: 136.8
click at [416, 425] on div "× Add an Upload Acceptable Formats Text content, sketches or notes should be in…" at bounding box center [662, 314] width 1325 height 629
type input "CSC- 550"
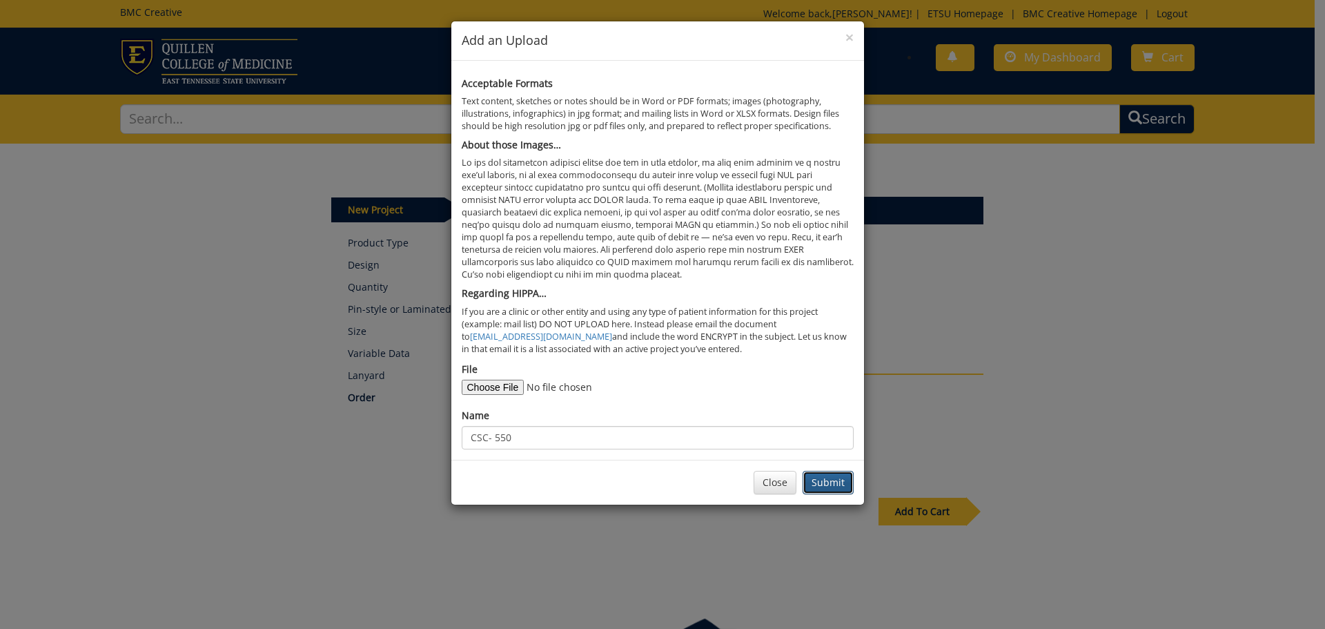
click at [830, 477] on button "Submit" at bounding box center [828, 482] width 51 height 23
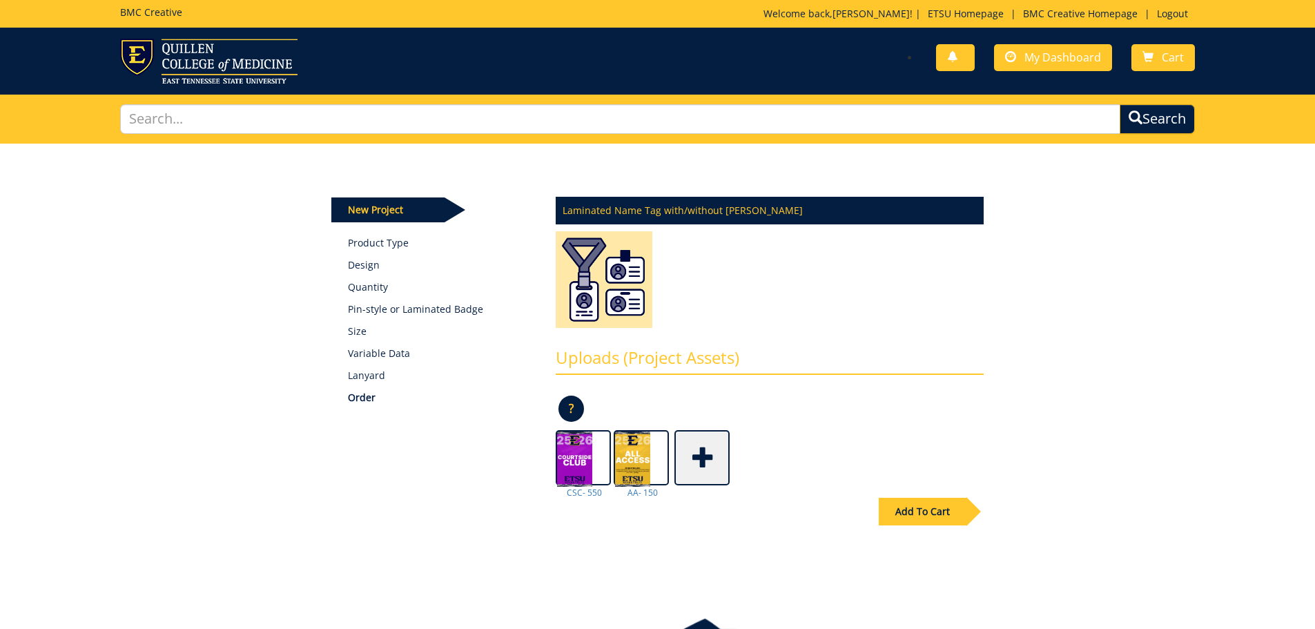
click at [703, 458] on span at bounding box center [703, 456] width 55 height 48
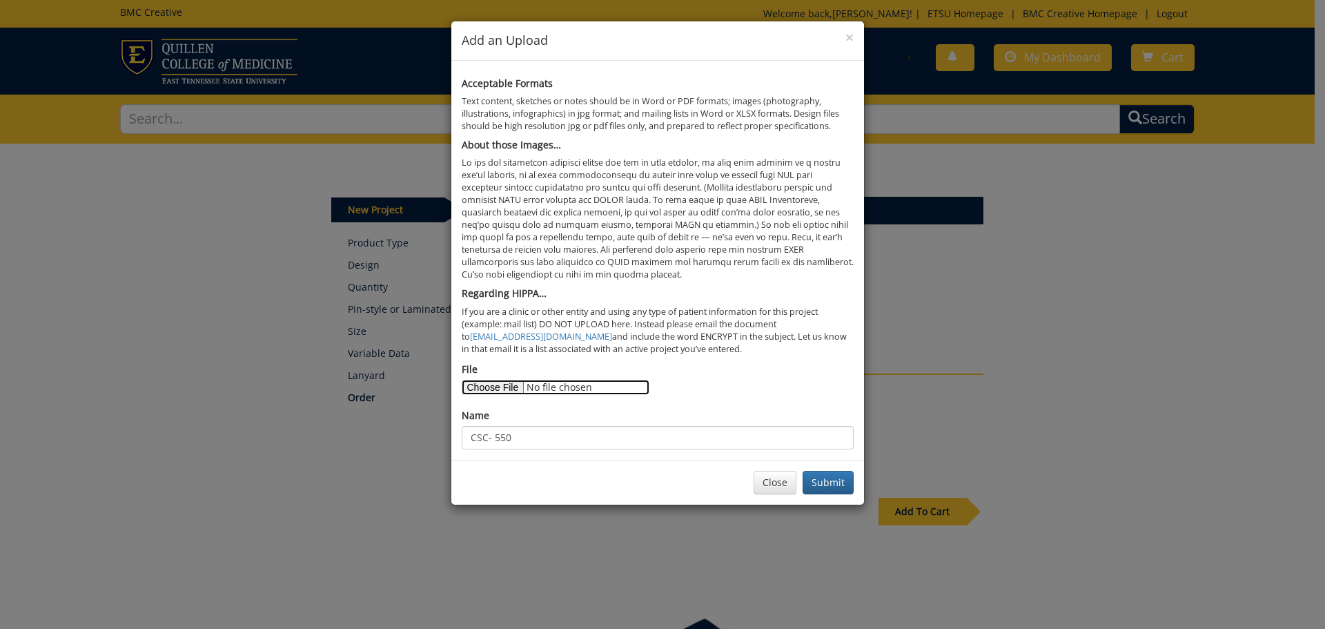
click at [498, 393] on input "File" at bounding box center [556, 387] width 188 height 15
type input "C:\fakepath\2025 - BKB_GS_v2.jpg"
drag, startPoint x: 549, startPoint y: 442, endPoint x: 53, endPoint y: 382, distance: 499.0
click at [53, 382] on div "× Add an Upload Acceptable Formats Text content, sketches or notes should be in…" at bounding box center [662, 314] width 1325 height 629
type input "GS- 300"
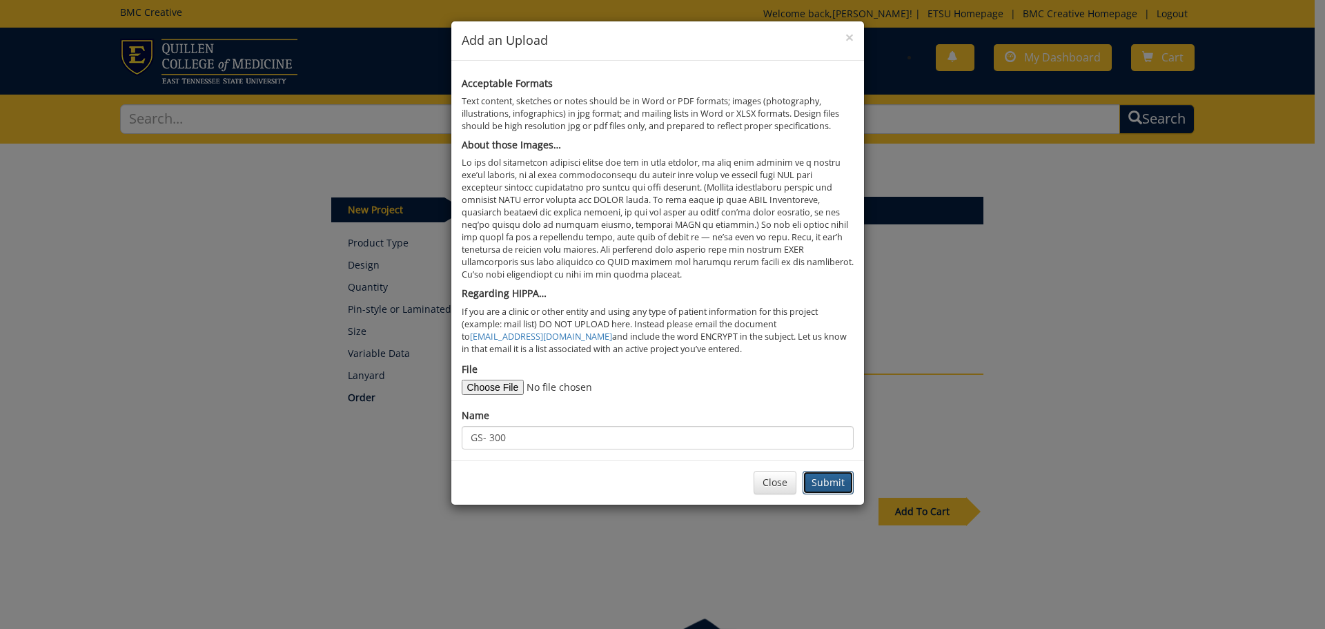
click at [843, 485] on button "Submit" at bounding box center [828, 482] width 51 height 23
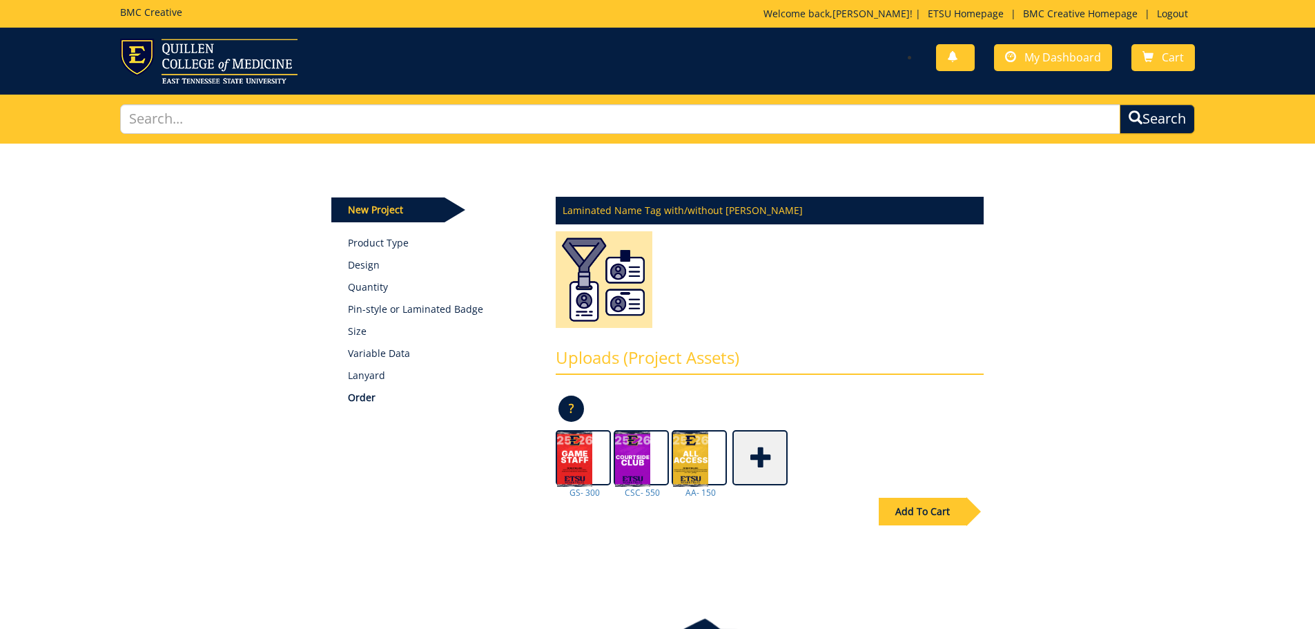
click at [750, 450] on span at bounding box center [761, 456] width 55 height 48
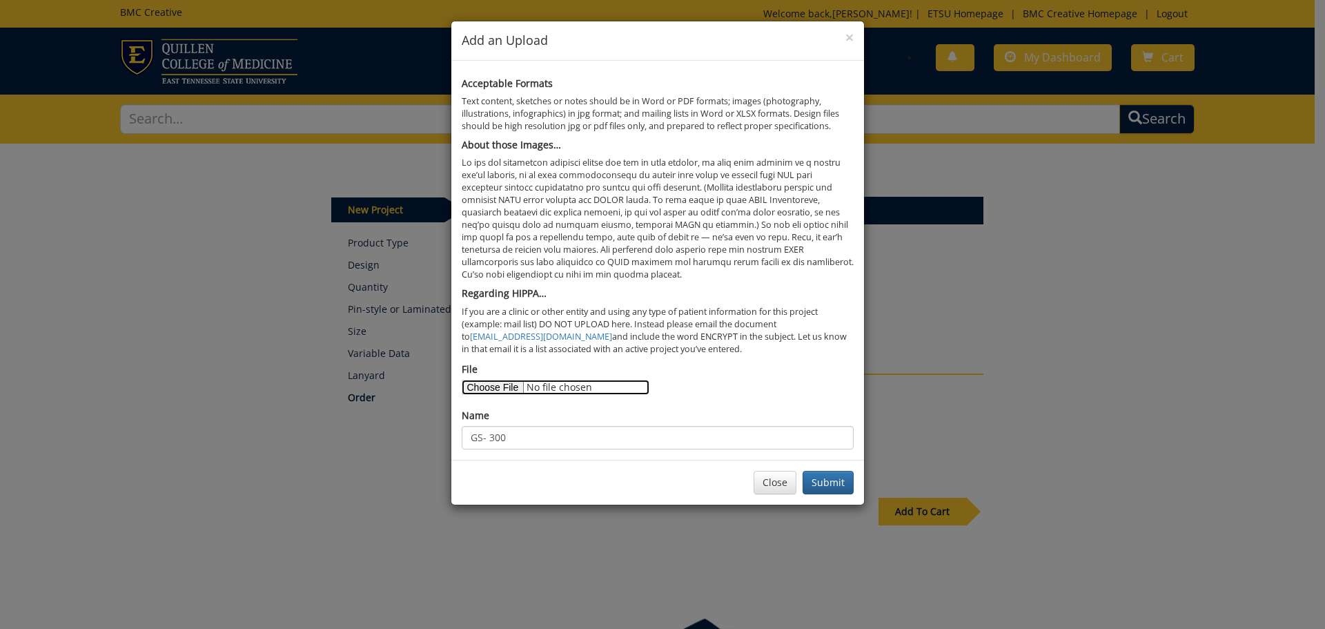
click at [509, 391] on input "File" at bounding box center [556, 387] width 188 height 15
type input "C:\fakepath\2025 - BKB_MP_v2.jpg"
drag, startPoint x: 549, startPoint y: 435, endPoint x: 286, endPoint y: 431, distance: 263.0
click at [286, 431] on div "× Add an Upload Acceptable Formats Text content, sketches or notes should be in…" at bounding box center [662, 314] width 1325 height 629
type input "Media- 200"
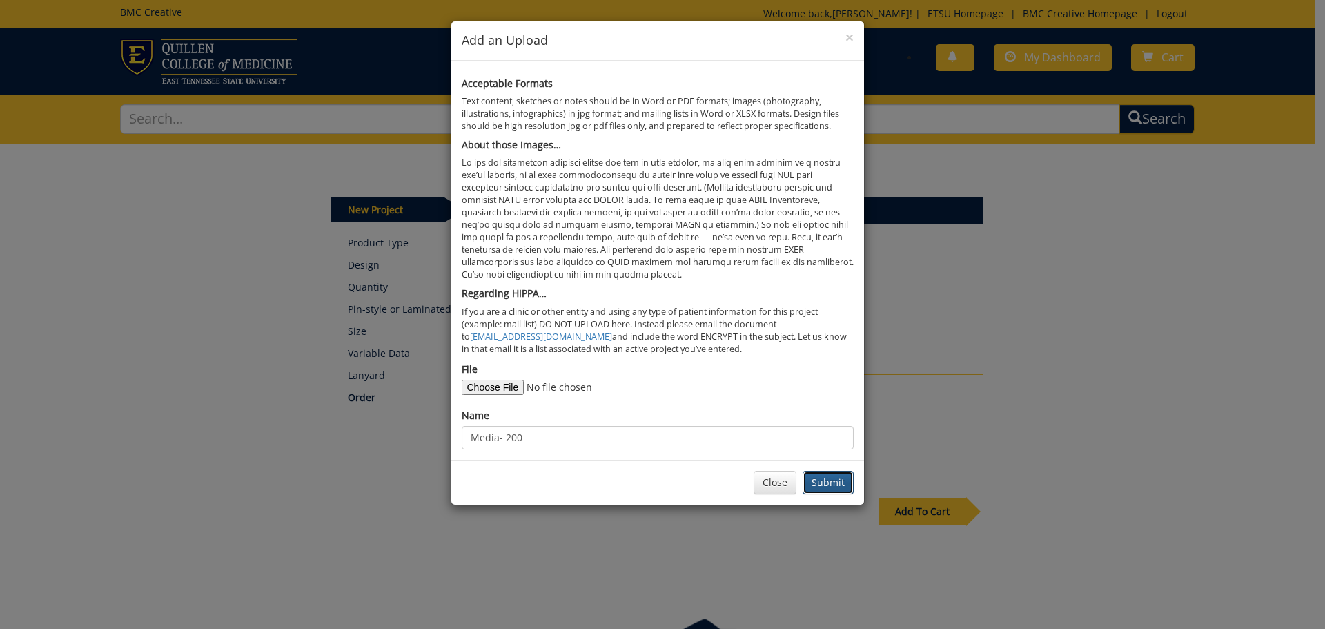
click at [820, 484] on button "Submit" at bounding box center [828, 482] width 51 height 23
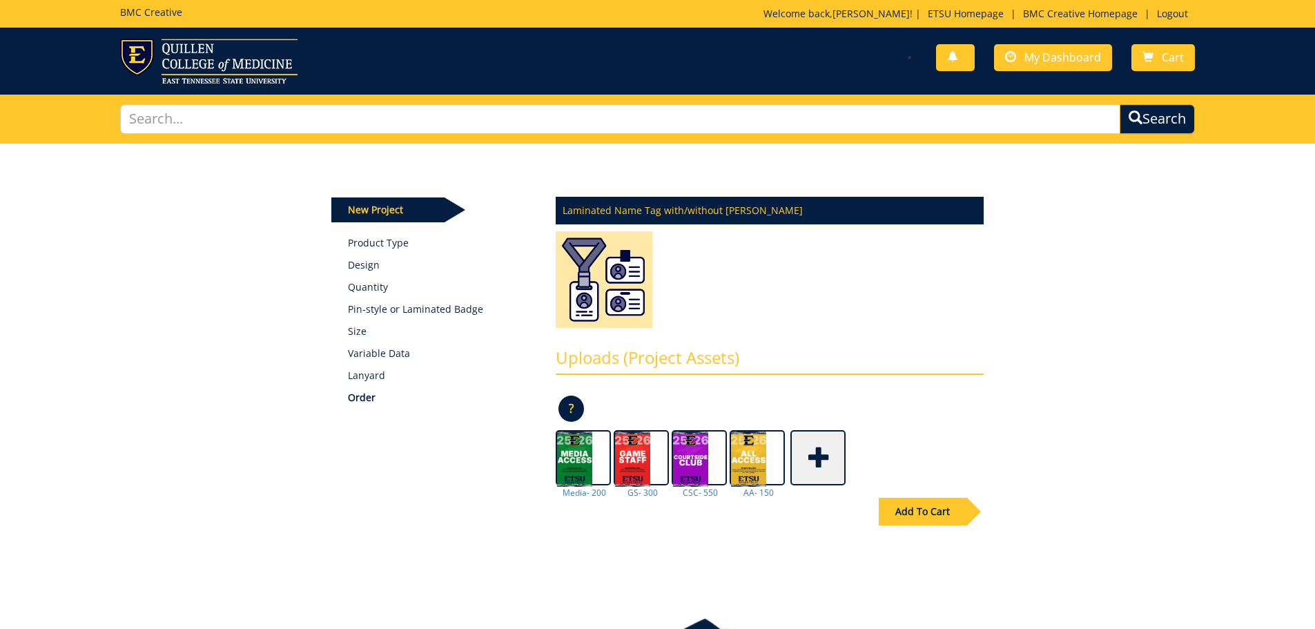
click at [822, 453] on span at bounding box center [819, 456] width 55 height 48
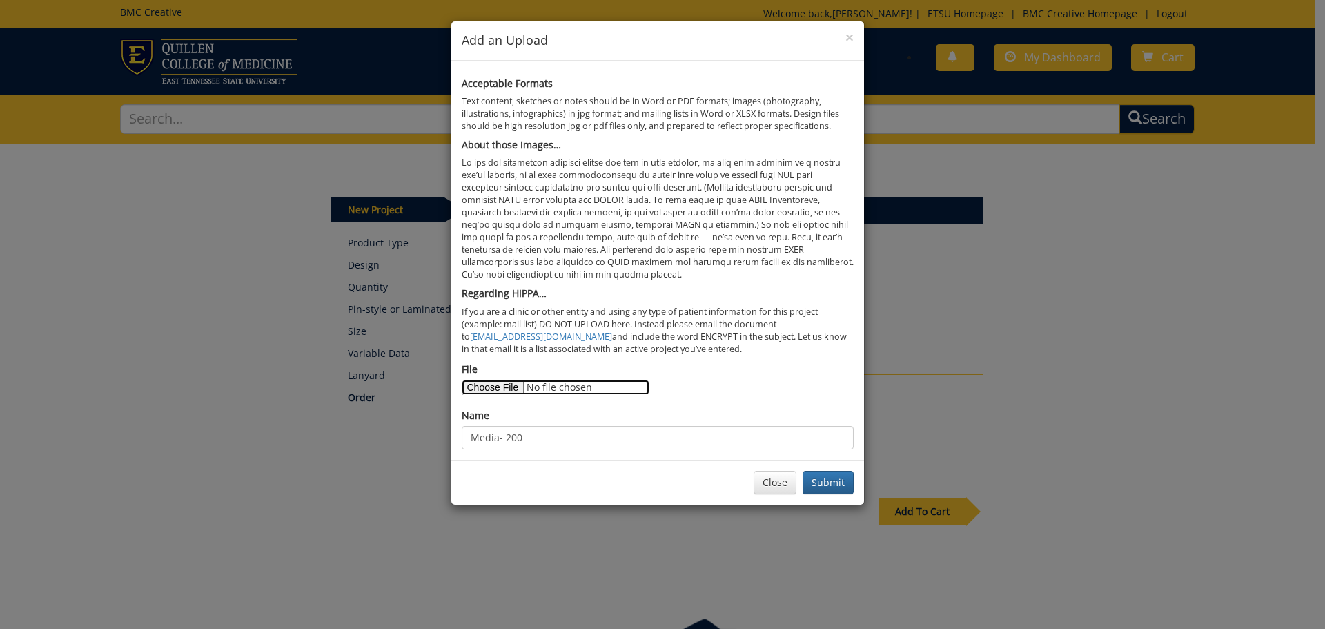
click at [472, 380] on input "File" at bounding box center [556, 387] width 188 height 15
click at [511, 386] on input "File" at bounding box center [556, 387] width 188 height 15
type input "C:\fakepath\2025 - Back copy.jpg"
drag, startPoint x: 536, startPoint y: 435, endPoint x: 264, endPoint y: 420, distance: 272.3
click at [264, 421] on div "× Add an Upload Acceptable Formats Text content, sketches or notes should be in…" at bounding box center [662, 314] width 1325 height 629
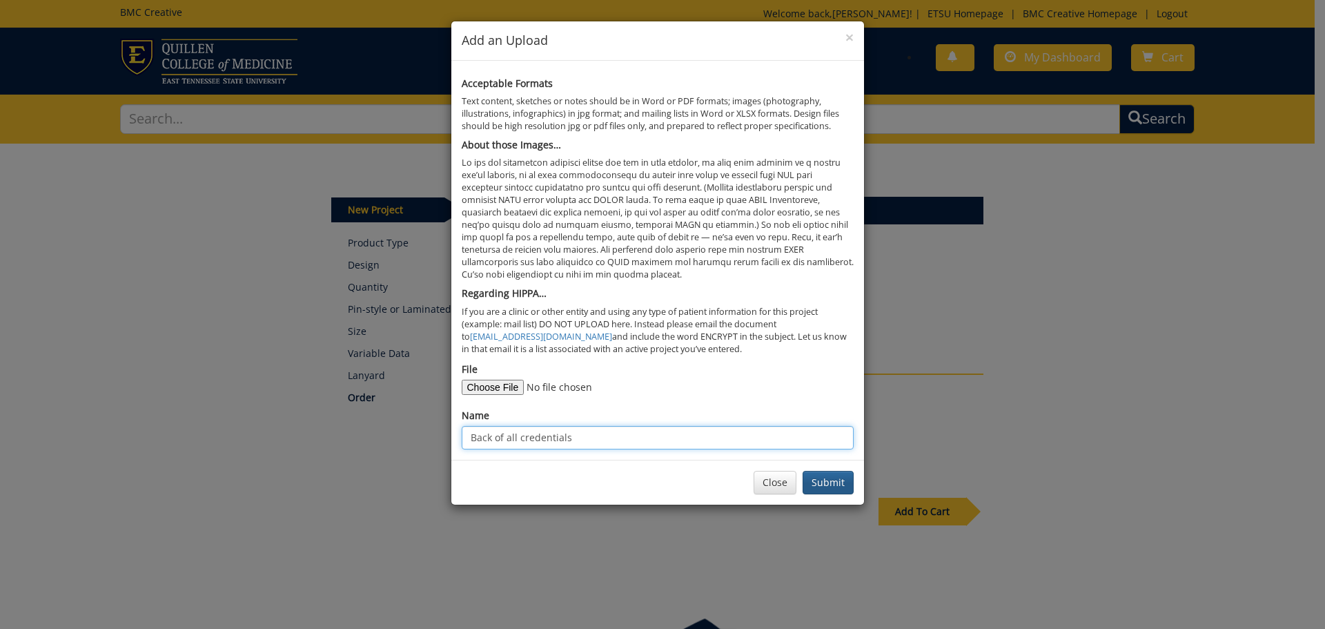
type input "Back of all credentials"
click at [820, 475] on button "Submit" at bounding box center [828, 482] width 51 height 23
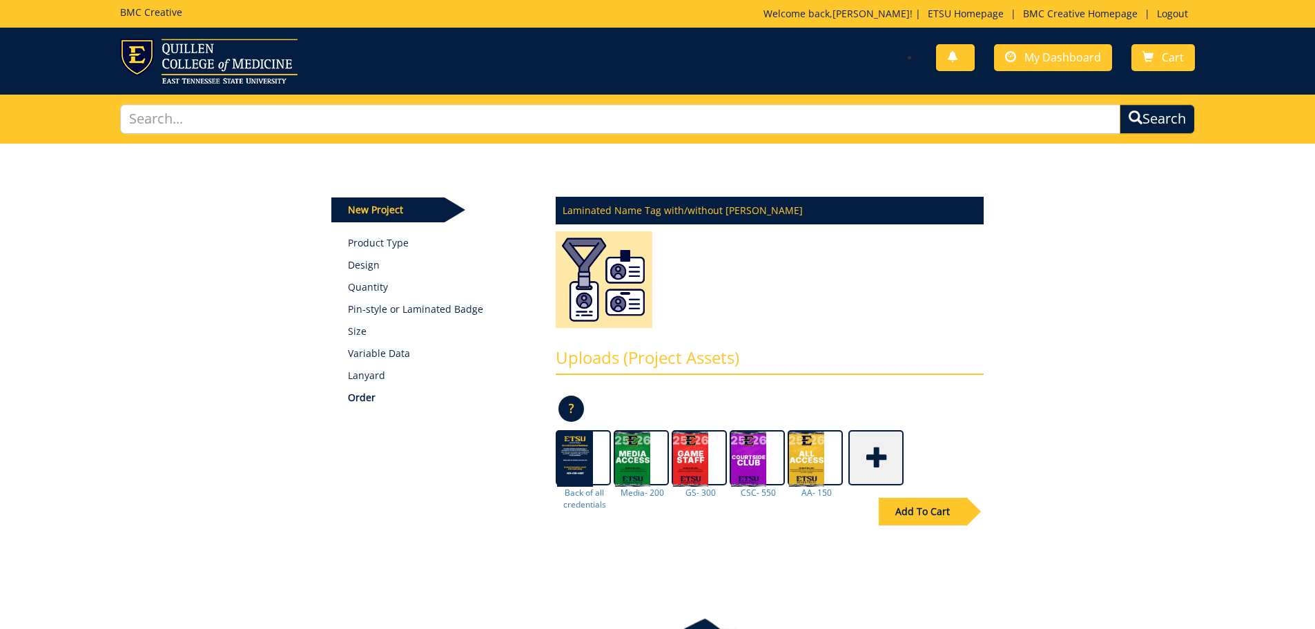
click at [922, 515] on div "Add To Cart" at bounding box center [922, 512] width 88 height 28
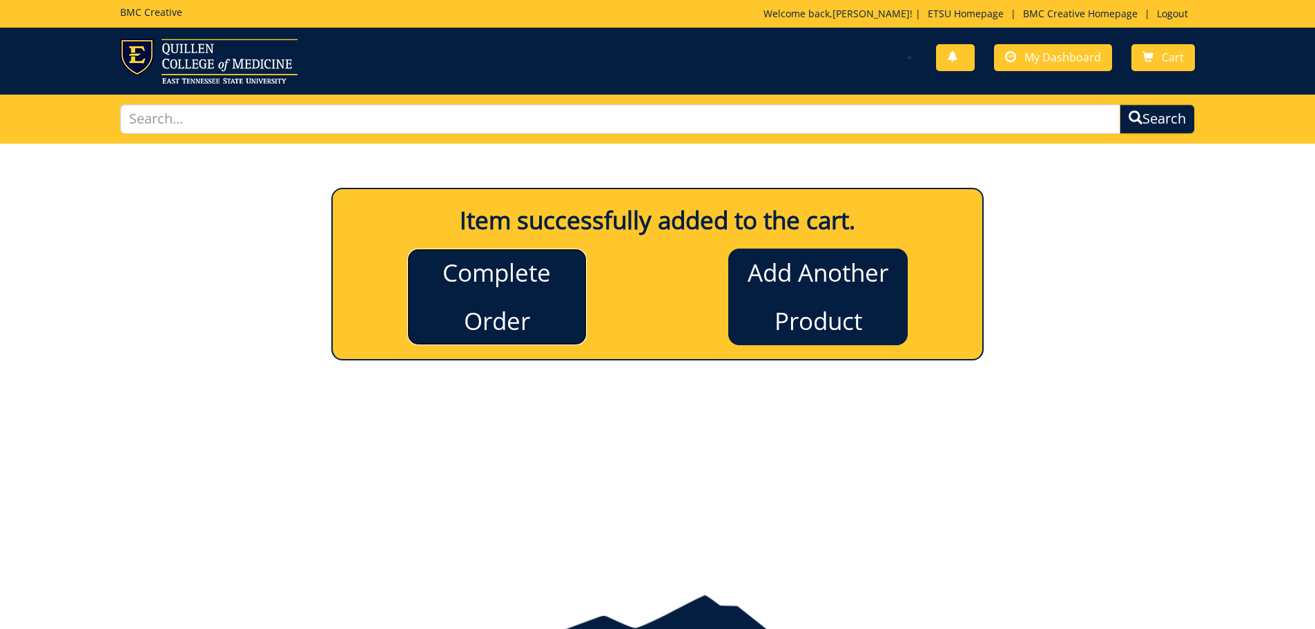
click at [480, 313] on link "Complete Order" at bounding box center [496, 296] width 179 height 97
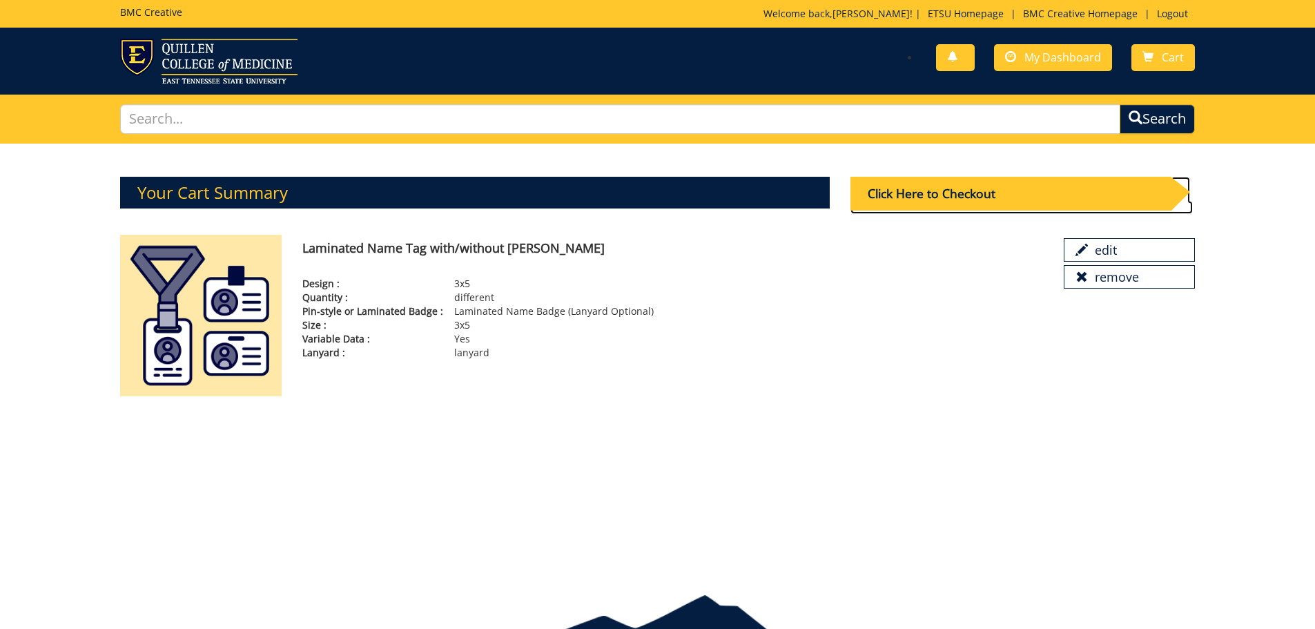
click at [893, 190] on div "Click Here to Checkout" at bounding box center [1010, 194] width 320 height 34
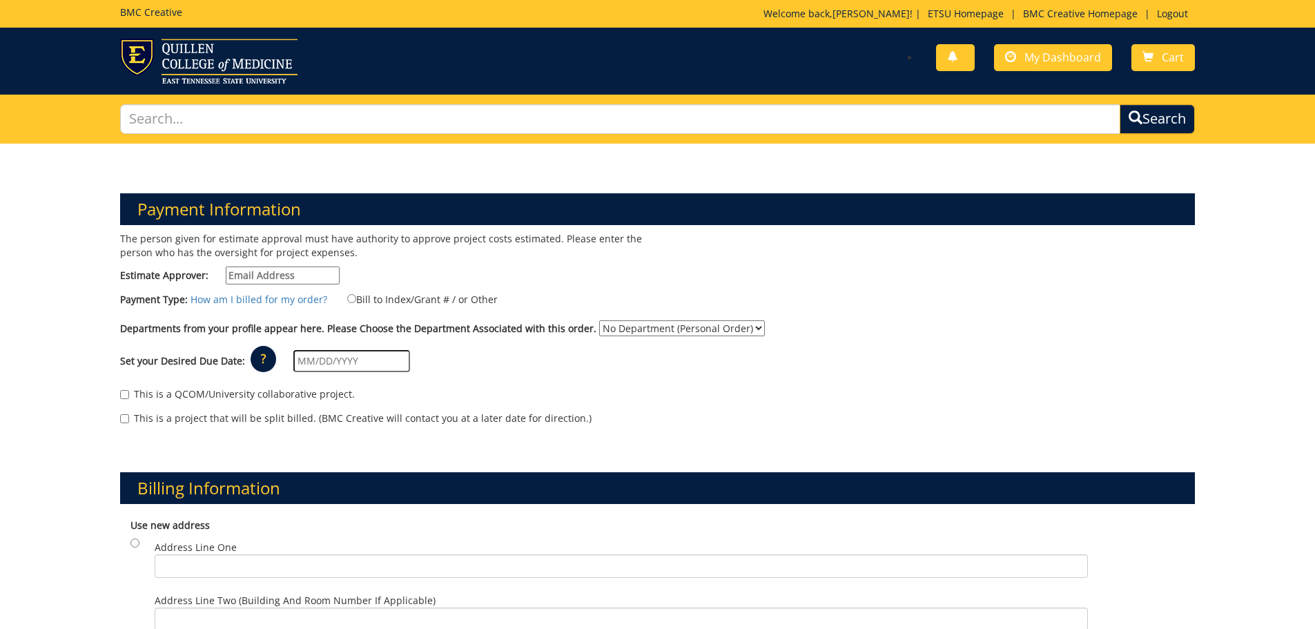
click at [283, 259] on div "The person given for estimate approval must have authority to approve project c…" at bounding box center [384, 261] width 548 height 59
click at [282, 266] on input "Estimate Approver:" at bounding box center [283, 275] width 114 height 18
type input "[PERSON_NAME][EMAIL_ADDRESS][DOMAIN_NAME]"
click at [347, 299] on input "Bill to Index/Grant # / or Other" at bounding box center [351, 298] width 9 height 9
radio input "true"
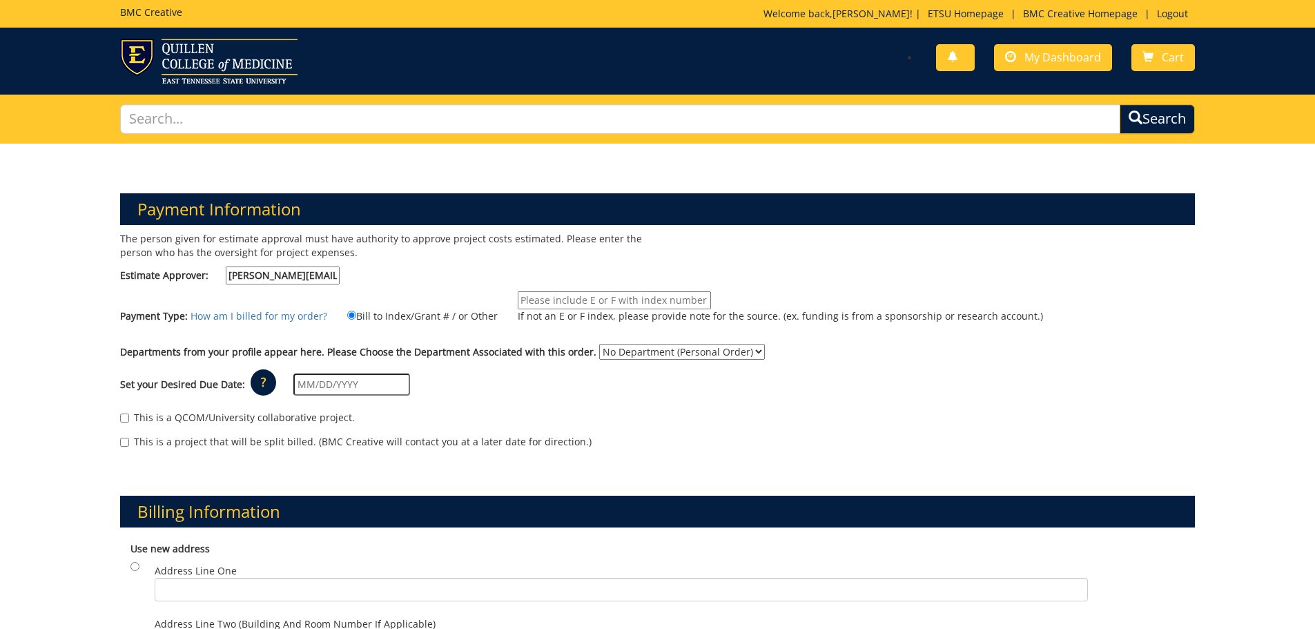
click at [625, 295] on input "If not an E or F index, please provide note for the source. (ex. funding is fro…" at bounding box center [614, 300] width 193 height 18
type input "E16080"
click at [622, 349] on select "No Department (Personal Order) Athletics (ATH)" at bounding box center [682, 352] width 166 height 16
select select "17"
click at [599, 344] on select "No Department (Personal Order) Athletics (ATH)" at bounding box center [682, 352] width 166 height 16
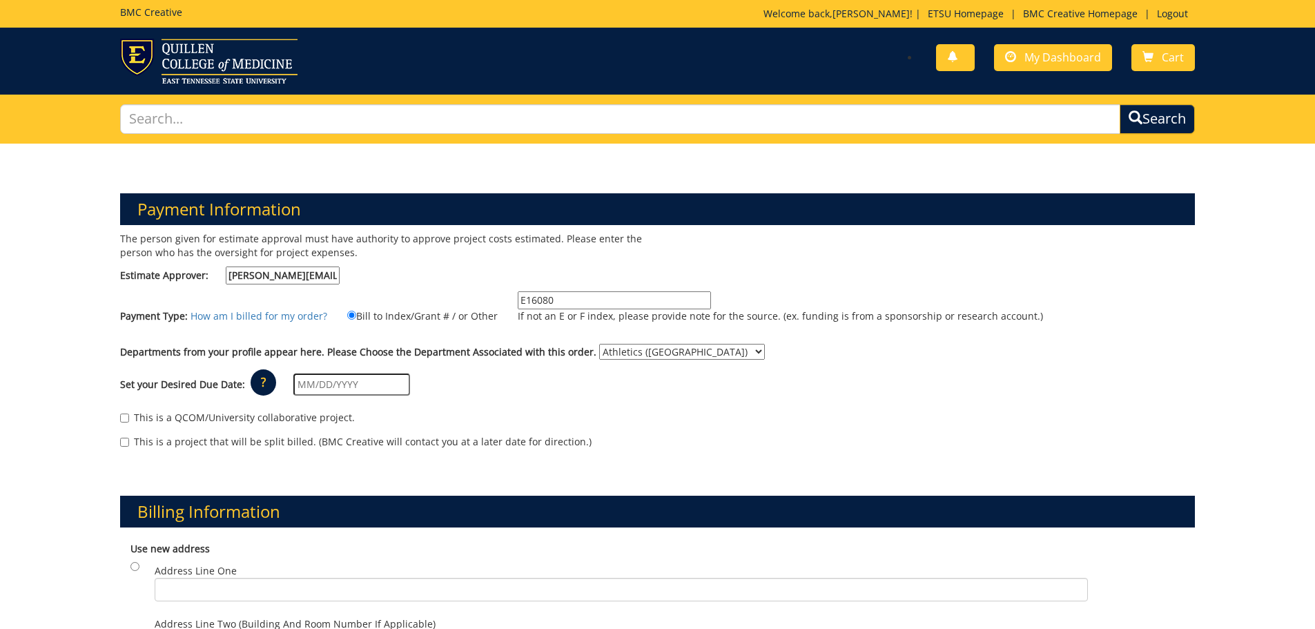
click at [373, 378] on input "text" at bounding box center [351, 384] width 117 height 22
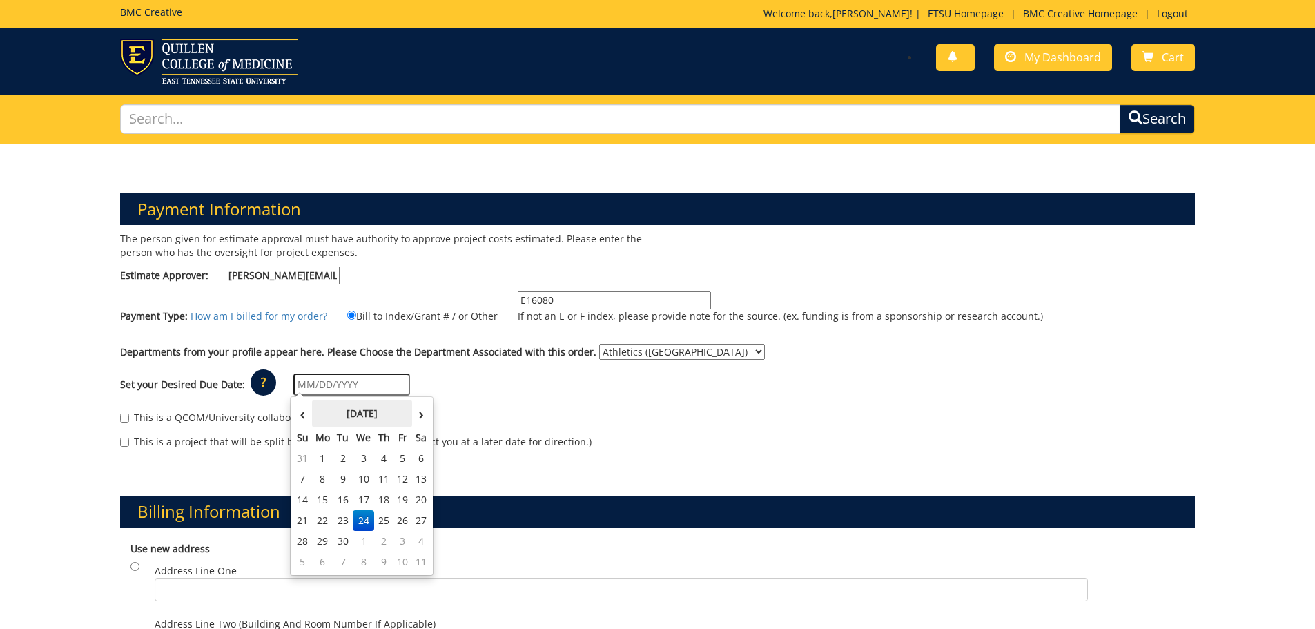
click at [320, 412] on th "September 2025" at bounding box center [362, 414] width 100 height 28
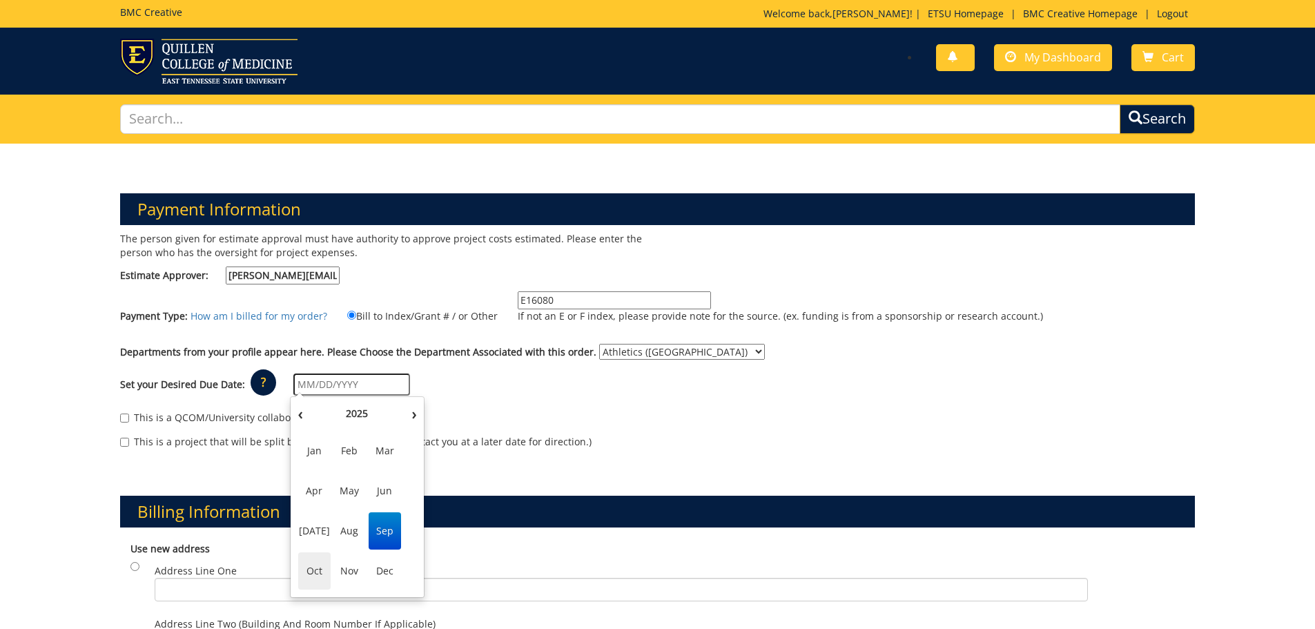
click at [318, 564] on span "Oct" at bounding box center [314, 570] width 32 height 37
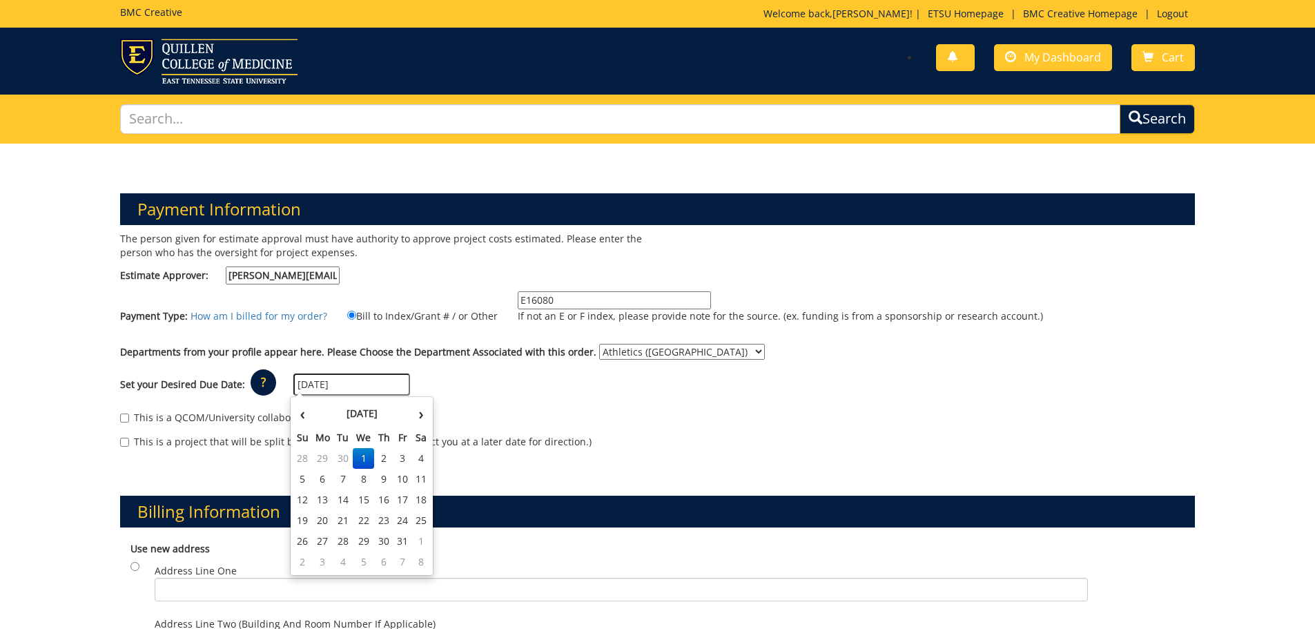
click at [318, 387] on input "10/01/2025" at bounding box center [351, 384] width 117 height 22
click at [322, 473] on td "6" at bounding box center [323, 479] width 22 height 21
type input "[DATE]"
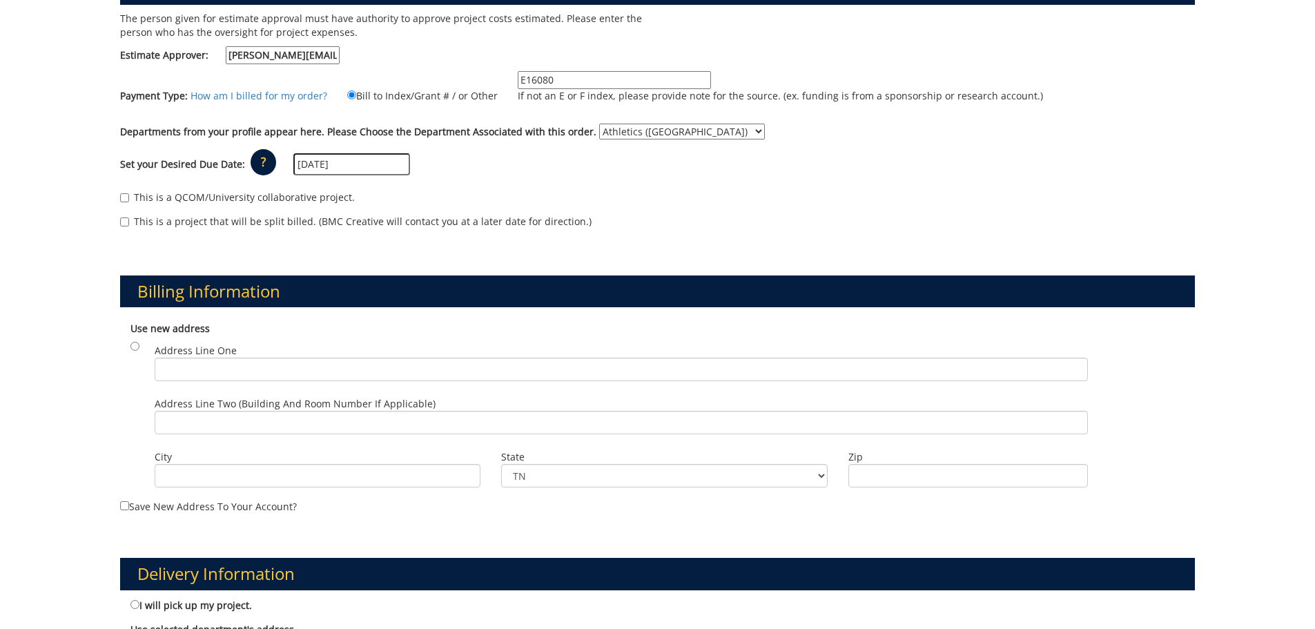
scroll to position [759, 0]
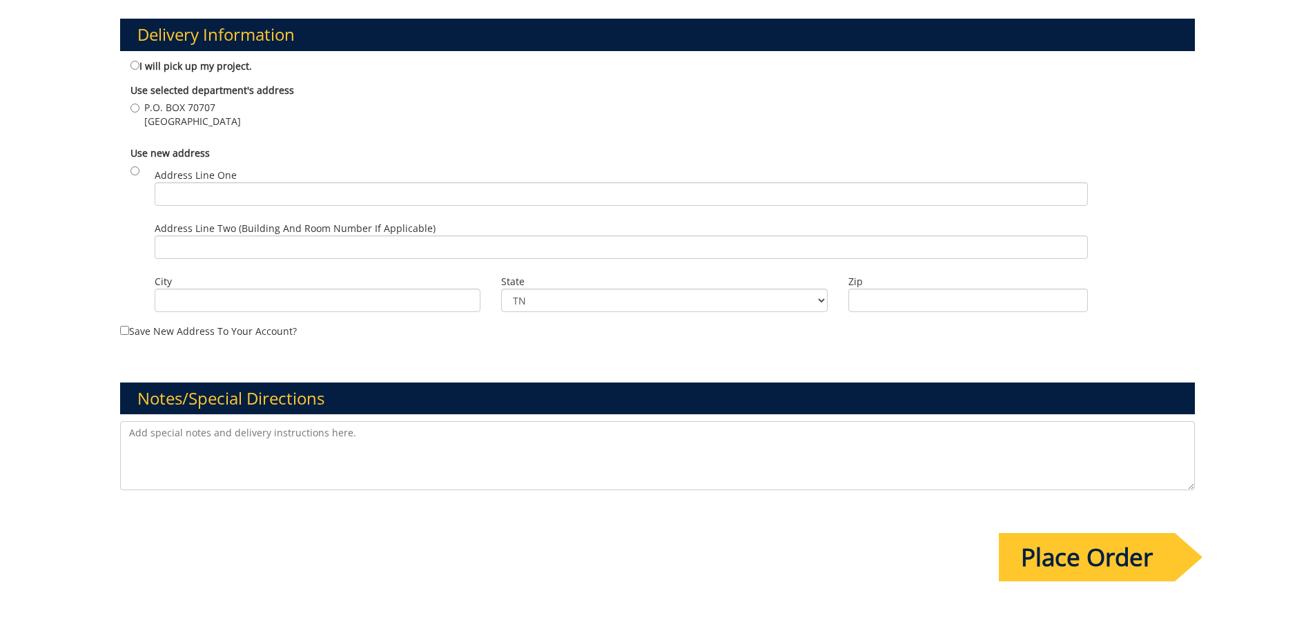
click at [257, 460] on textarea at bounding box center [657, 455] width 1075 height 69
type textarea "Quantities added under name of each credential. Back will go on all of them"
click at [1069, 533] on input "Place Order" at bounding box center [1087, 557] width 176 height 48
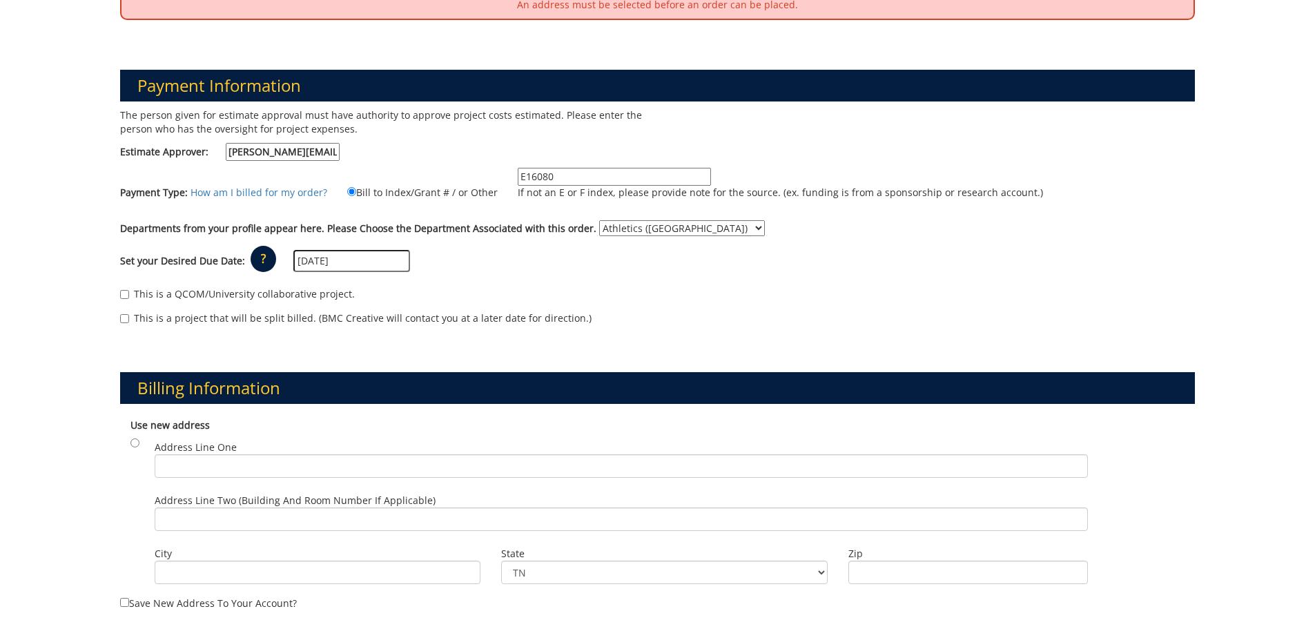
scroll to position [414, 0]
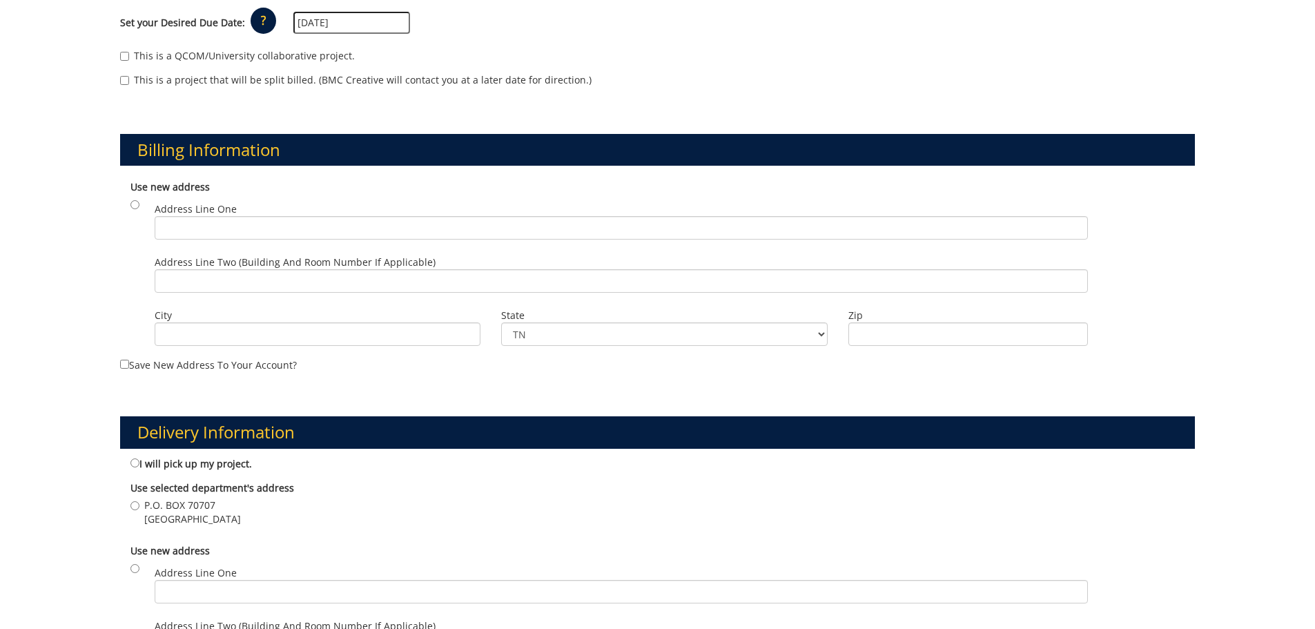
click at [136, 469] on label "I will pick up my project." at bounding box center [190, 462] width 121 height 15
click at [136, 467] on input "I will pick up my project." at bounding box center [134, 462] width 9 height 9
radio input "true"
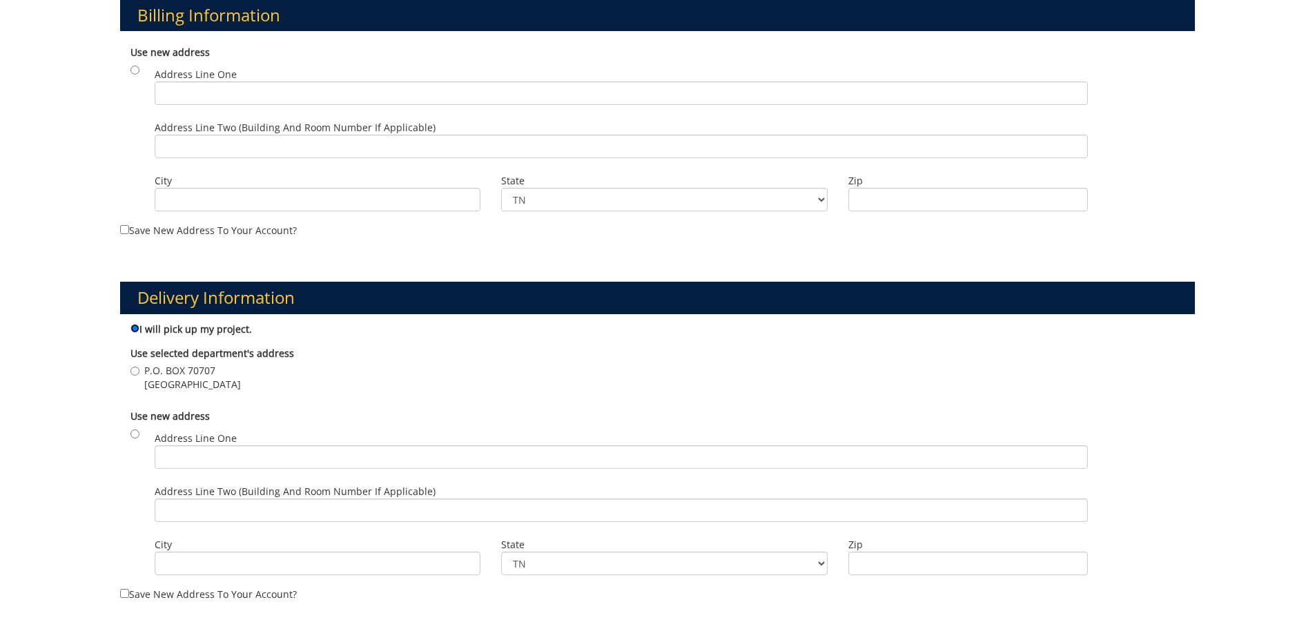
scroll to position [552, 0]
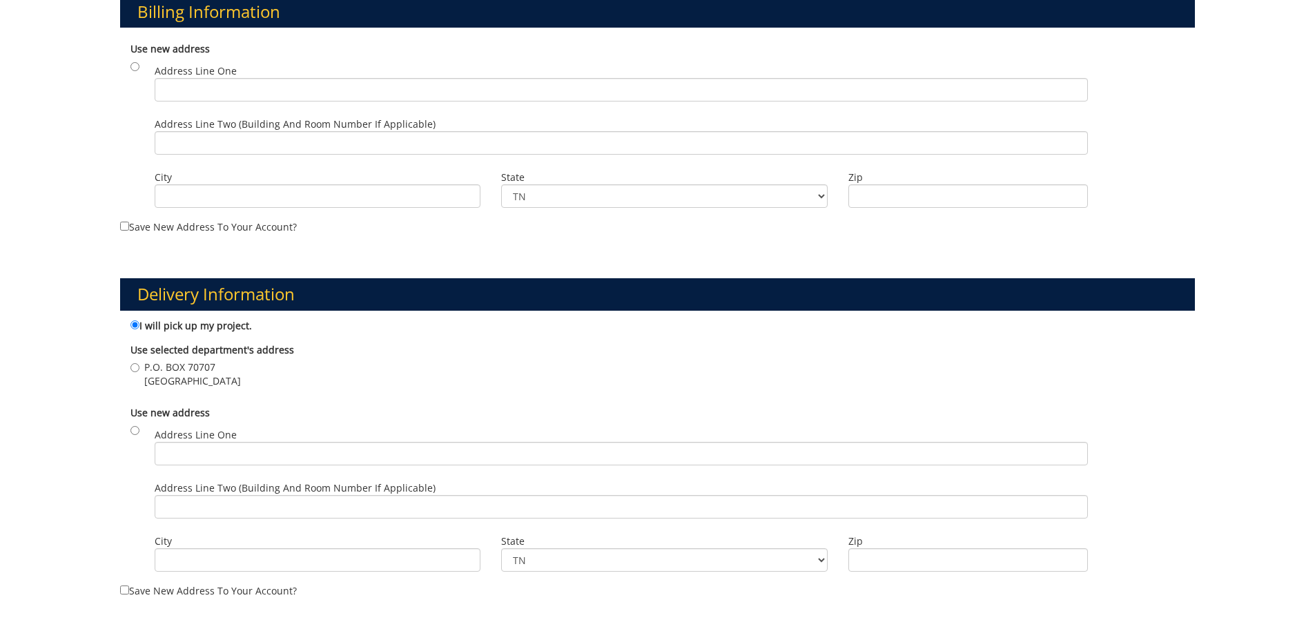
click at [140, 364] on label "P.O. BOX 70707 Johnson City , TN 37614" at bounding box center [185, 374] width 110 height 28
click at [139, 364] on input "P.O. BOX 70707 Johnson City , TN 37614" at bounding box center [134, 367] width 9 height 9
radio input "true"
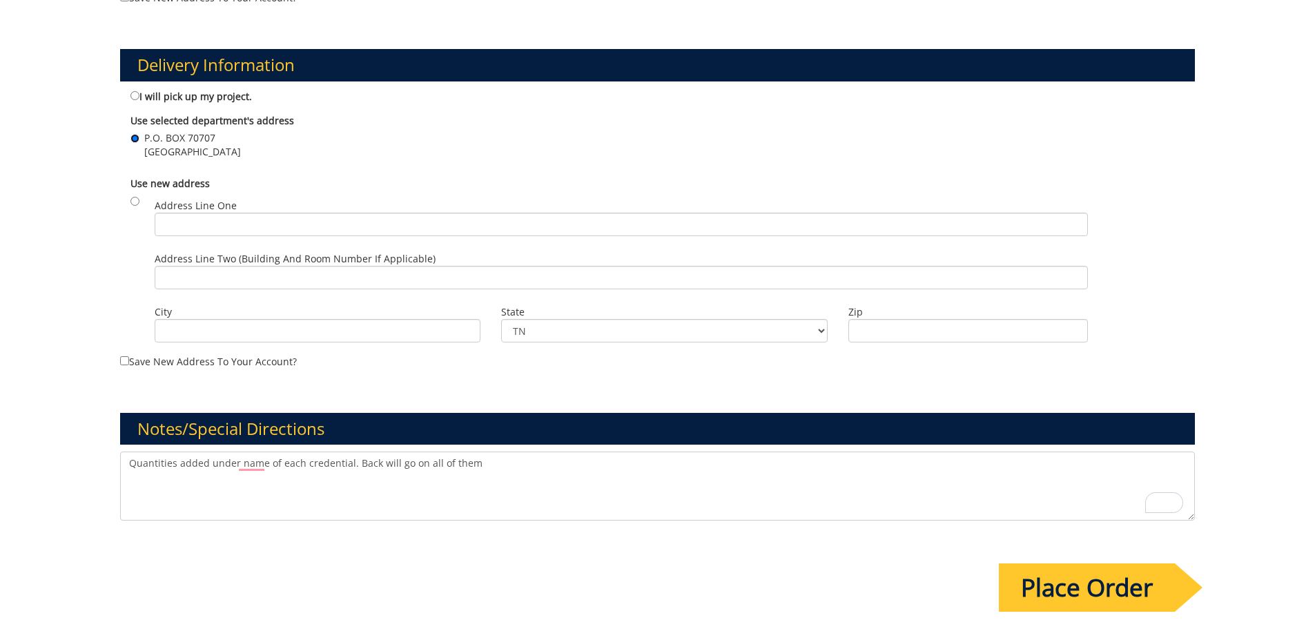
scroll to position [956, 0]
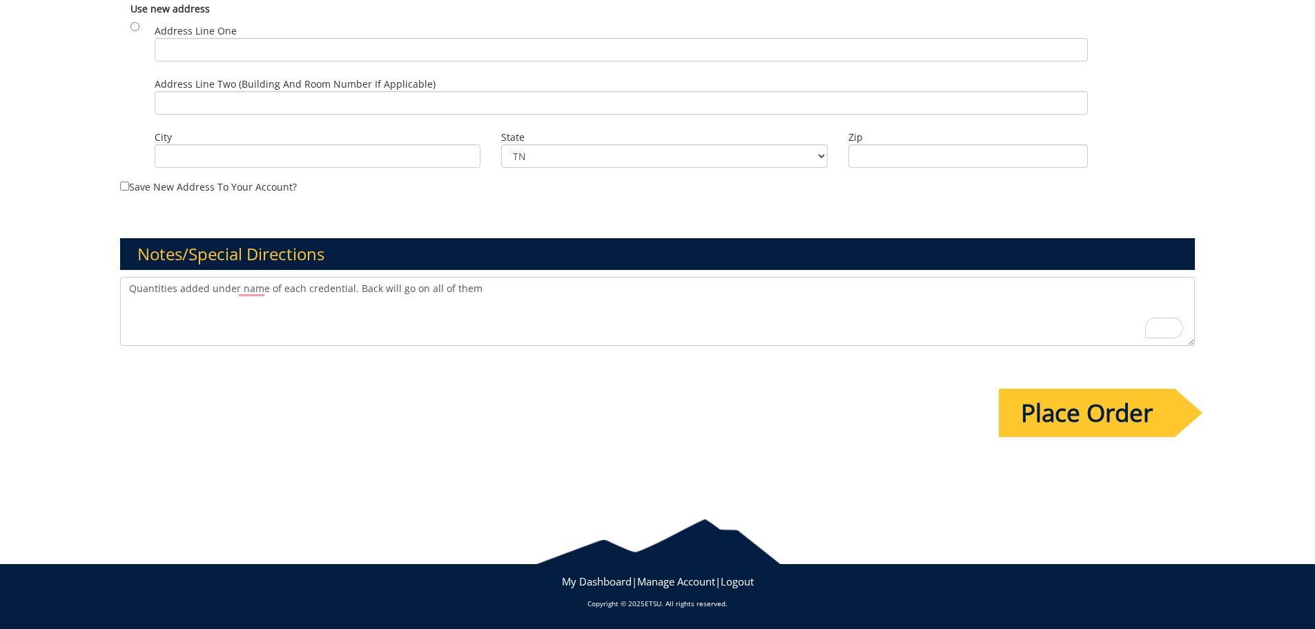
click at [1098, 404] on input "Place Order" at bounding box center [1087, 413] width 176 height 48
